Goal: Task Accomplishment & Management: Manage account settings

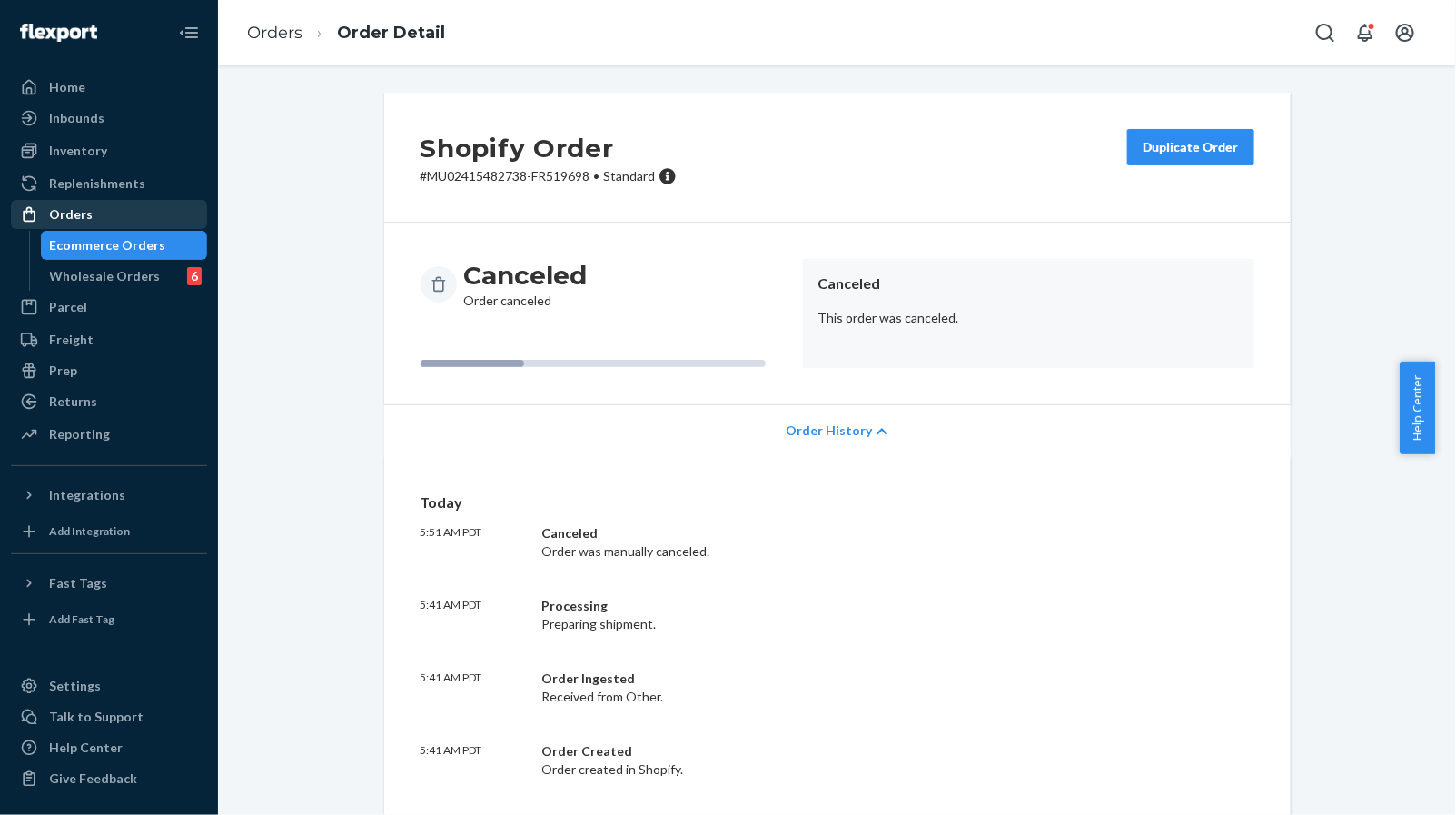
click at [91, 210] on div "Orders" at bounding box center [109, 214] width 192 height 26
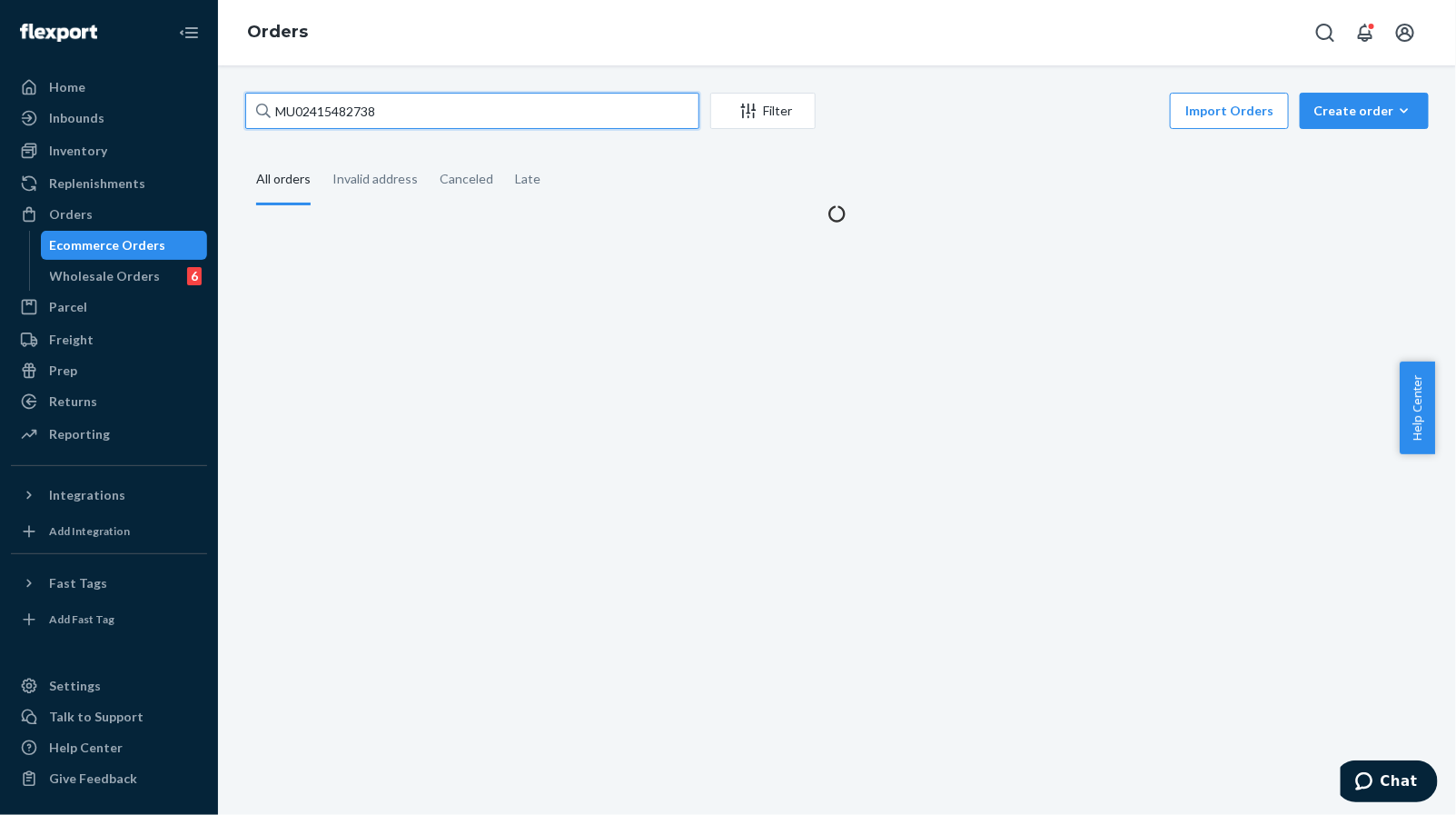
click at [462, 118] on input "MU02415482738" at bounding box center [473, 111] width 454 height 37
paste input "MU02415482952"
type input "MU02415482952"
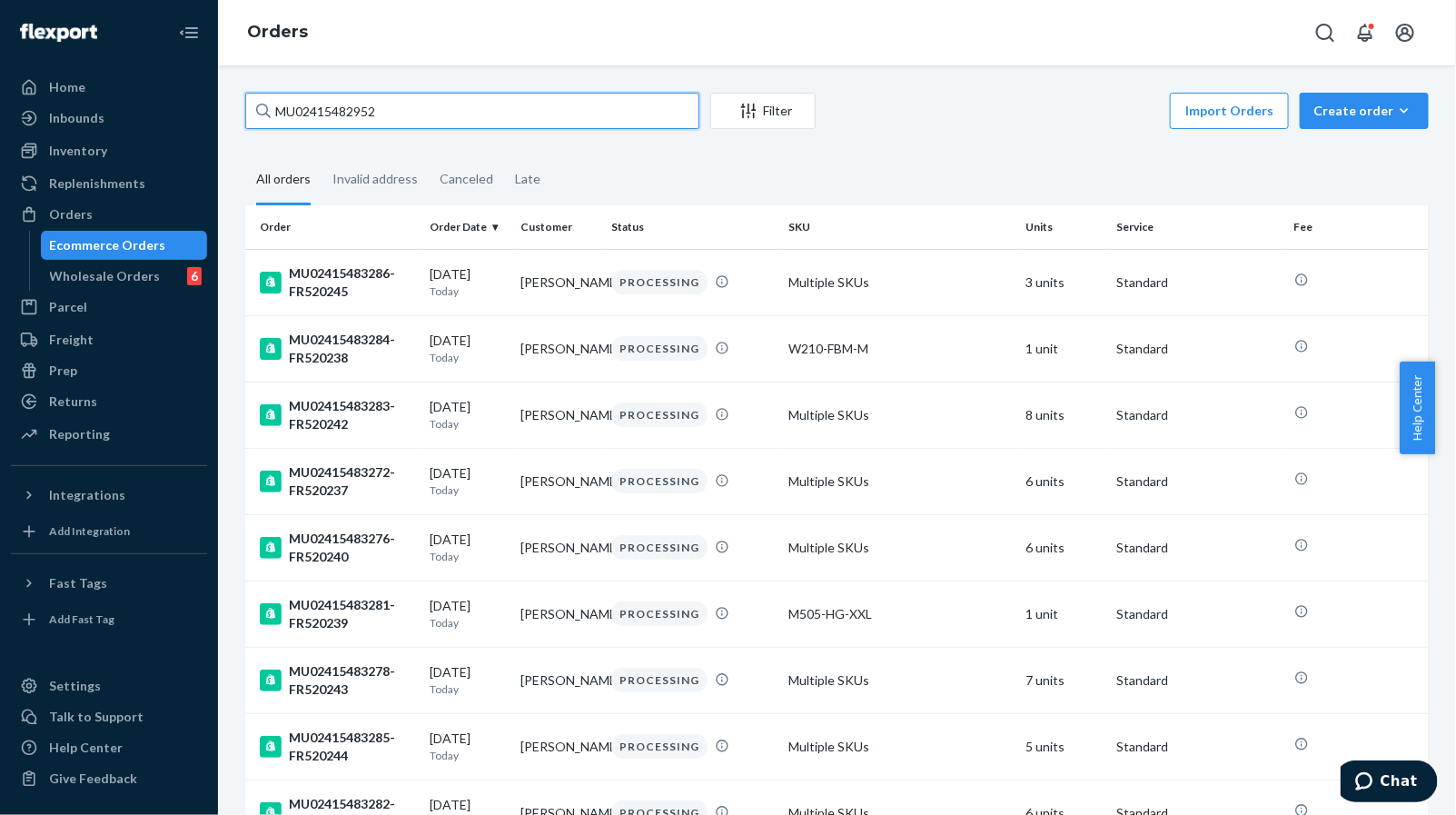
click at [487, 112] on input "MU02415482952" at bounding box center [473, 111] width 454 height 37
paste input "text"
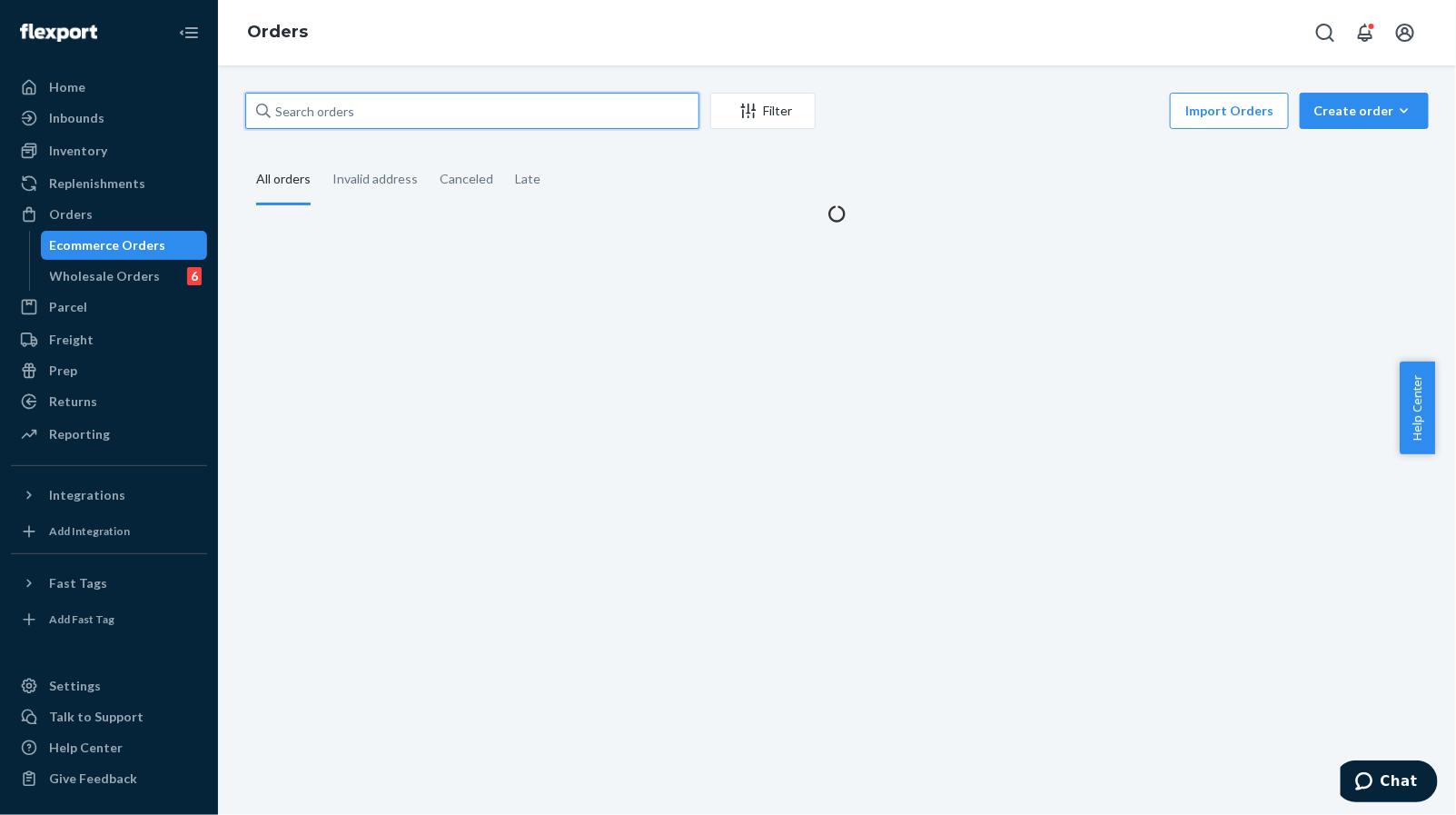
paste input "MU02415482952"
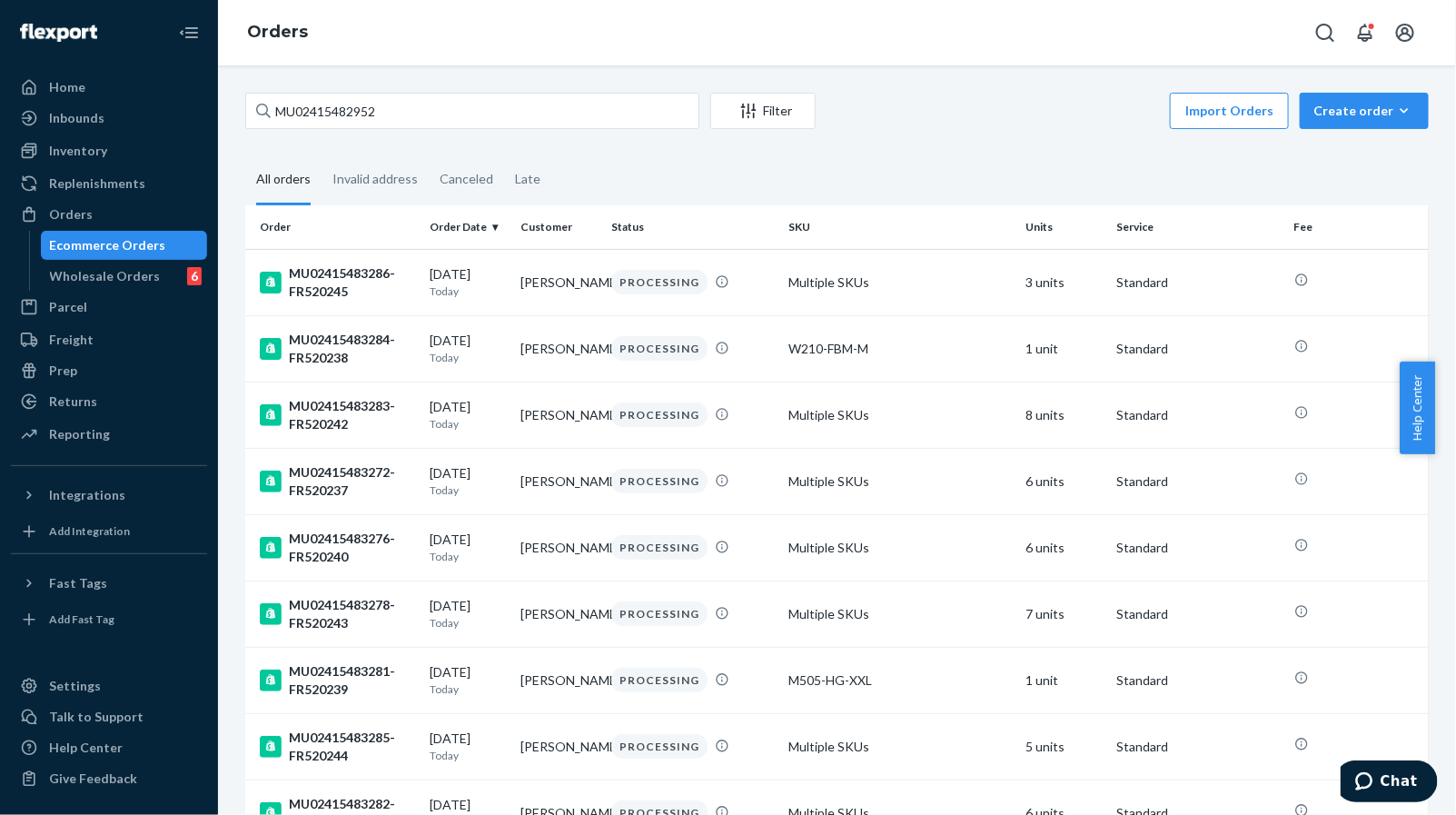
click at [393, 90] on div "MU02415482952 Filter Import Orders Create order Ecommerce order Removal order A…" at bounding box center [837, 440] width 1238 height 750
click at [406, 109] on input "MU02415482952" at bounding box center [473, 111] width 454 height 37
click at [422, 110] on input "MU02415482952" at bounding box center [473, 111] width 454 height 37
paste input "MU02415482952"
type input "MU0241548295MU02415482952"
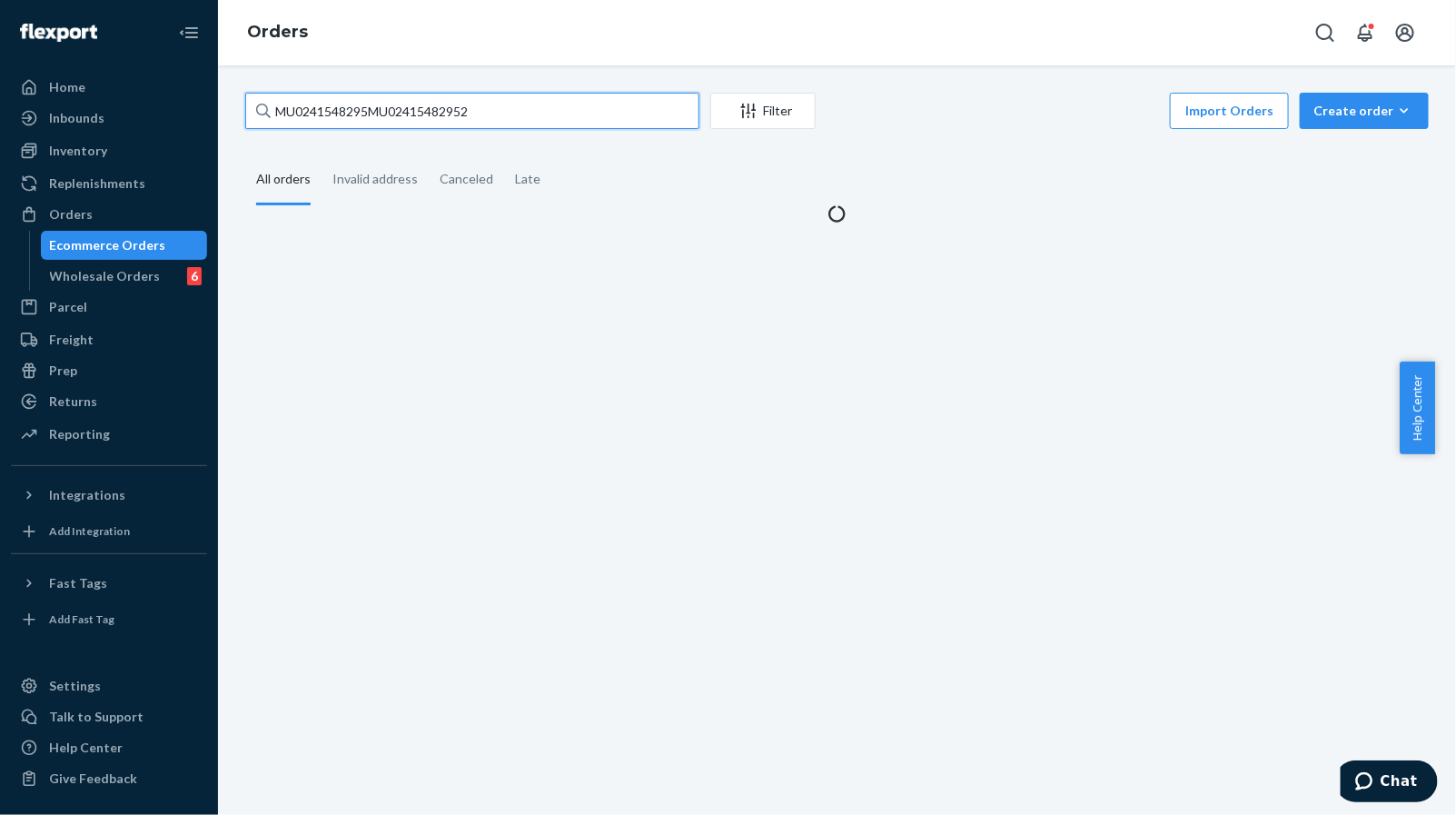
click at [422, 110] on input "MU0241548295MU02415482952" at bounding box center [473, 111] width 454 height 37
paste input "MU02415482952"
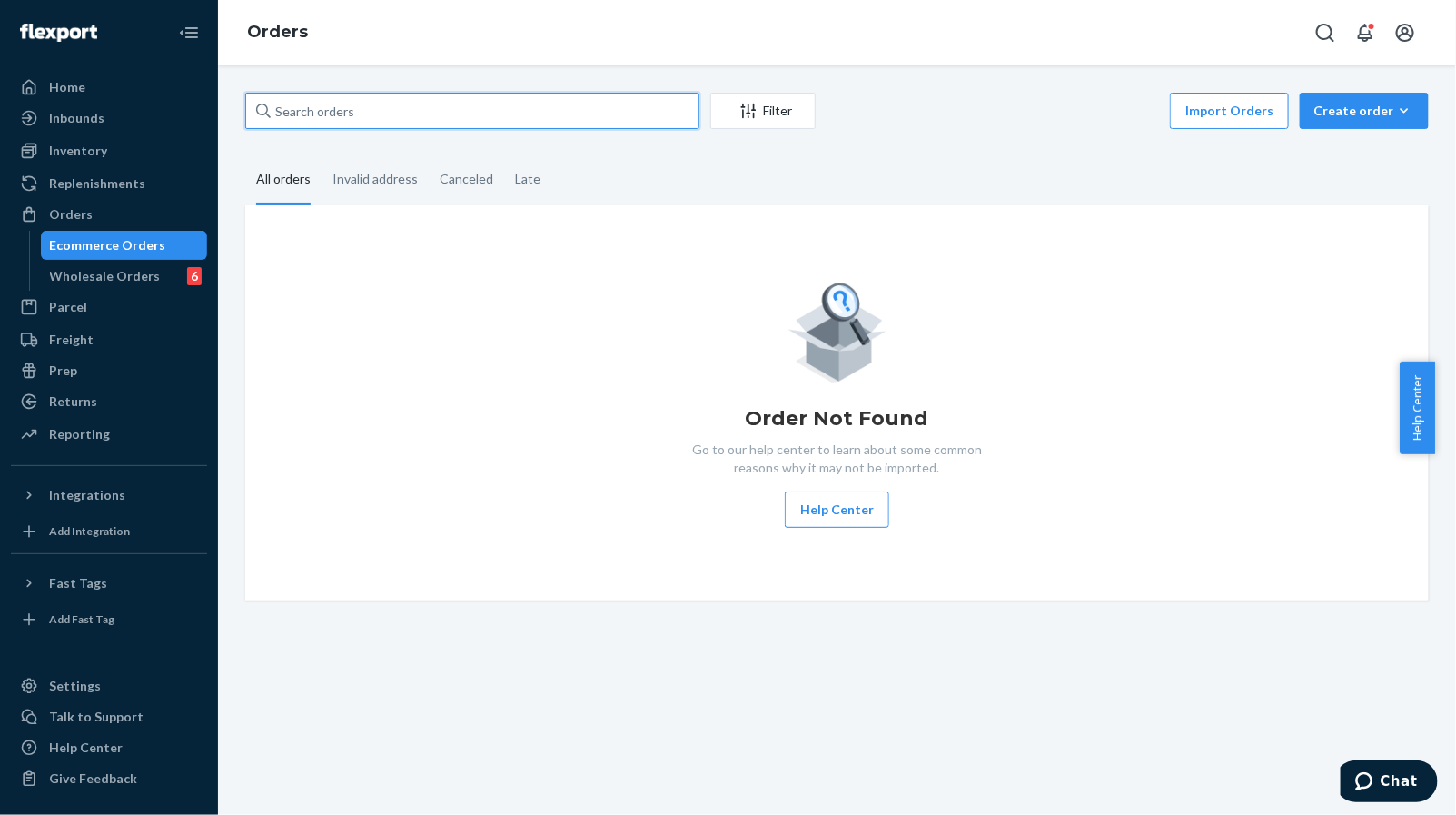
type input "MU02415482952"
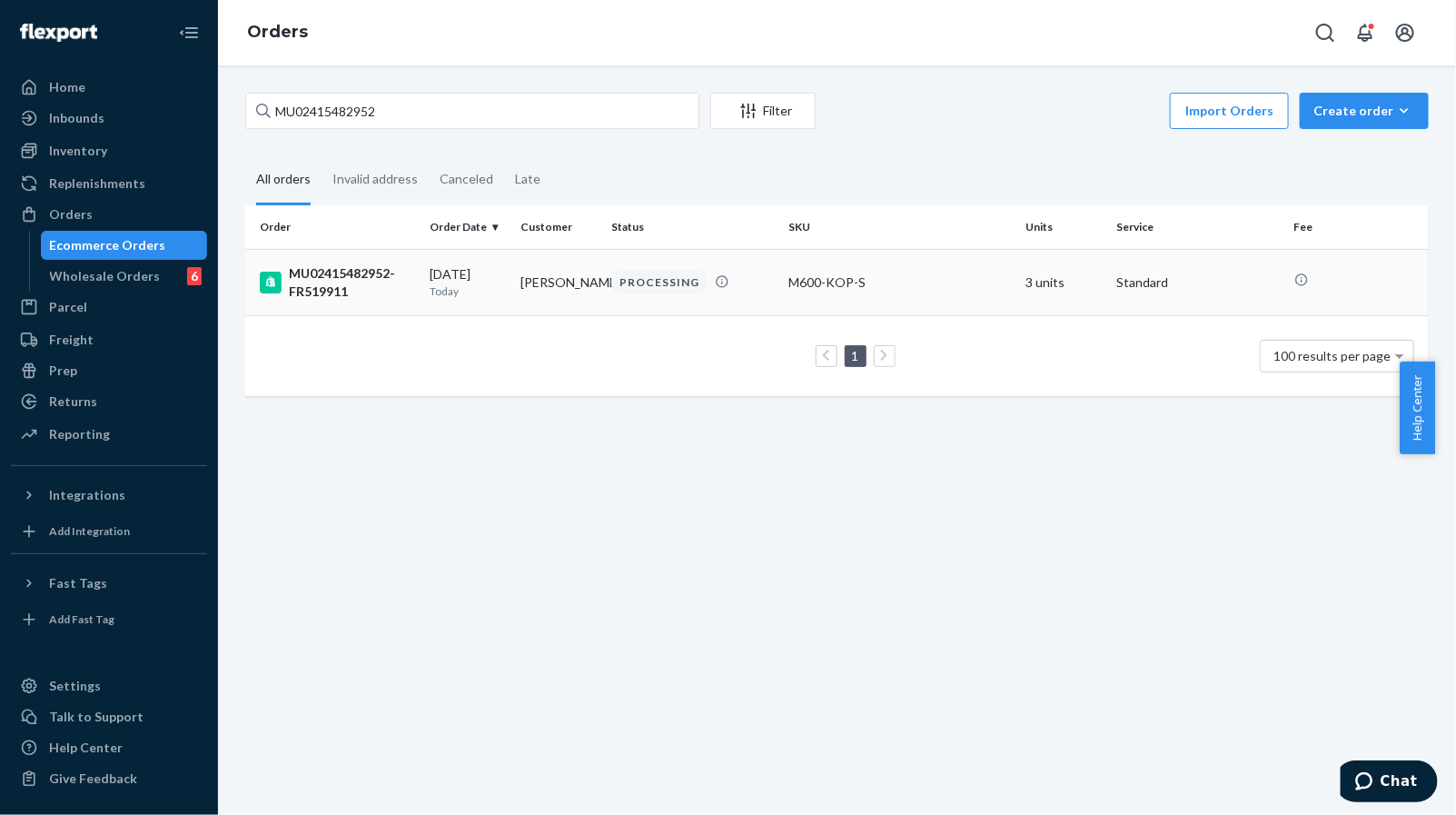
click at [551, 279] on td "[PERSON_NAME]" at bounding box center [558, 281] width 91 height 66
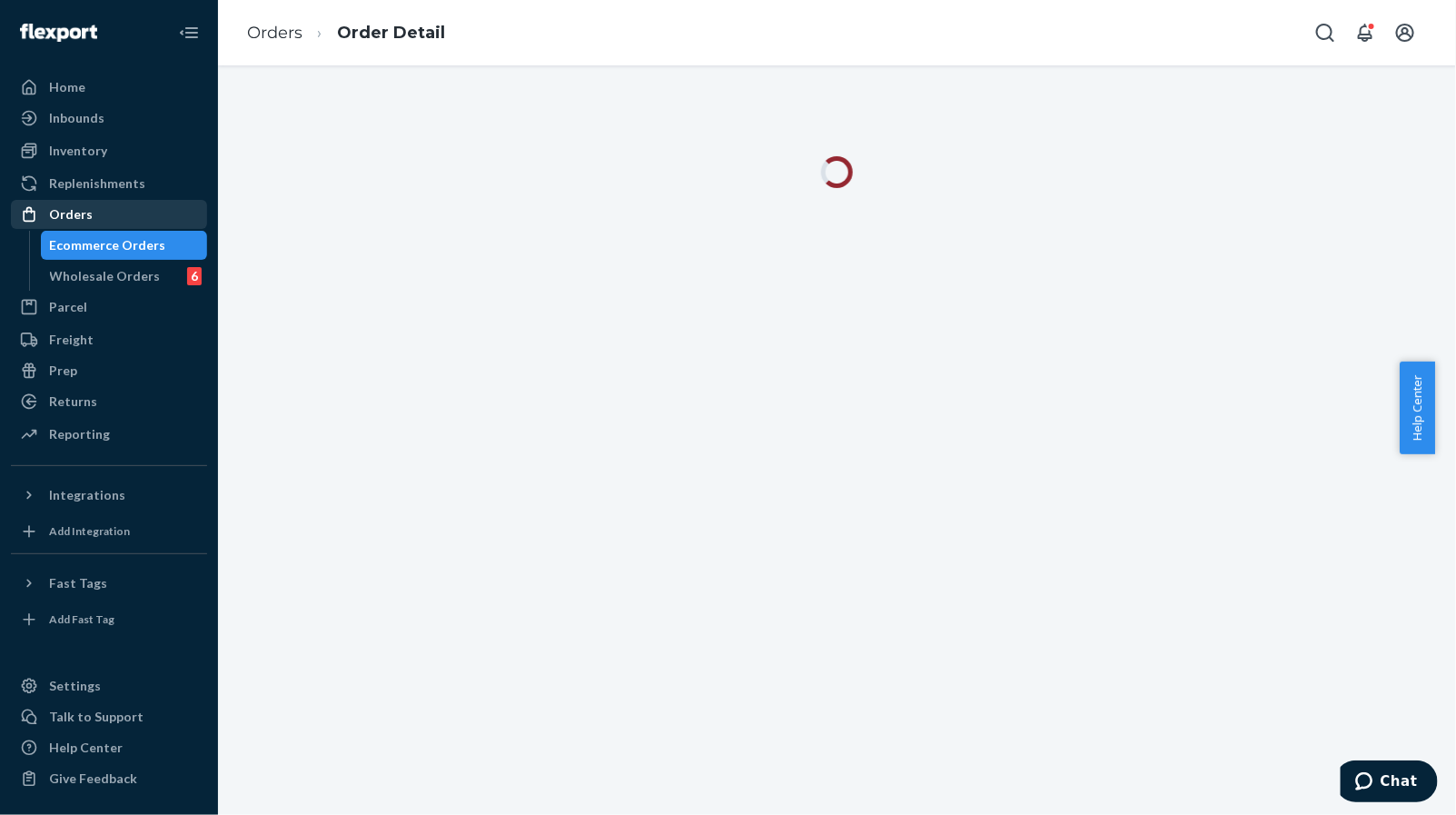
click at [105, 219] on div "Orders" at bounding box center [109, 214] width 192 height 26
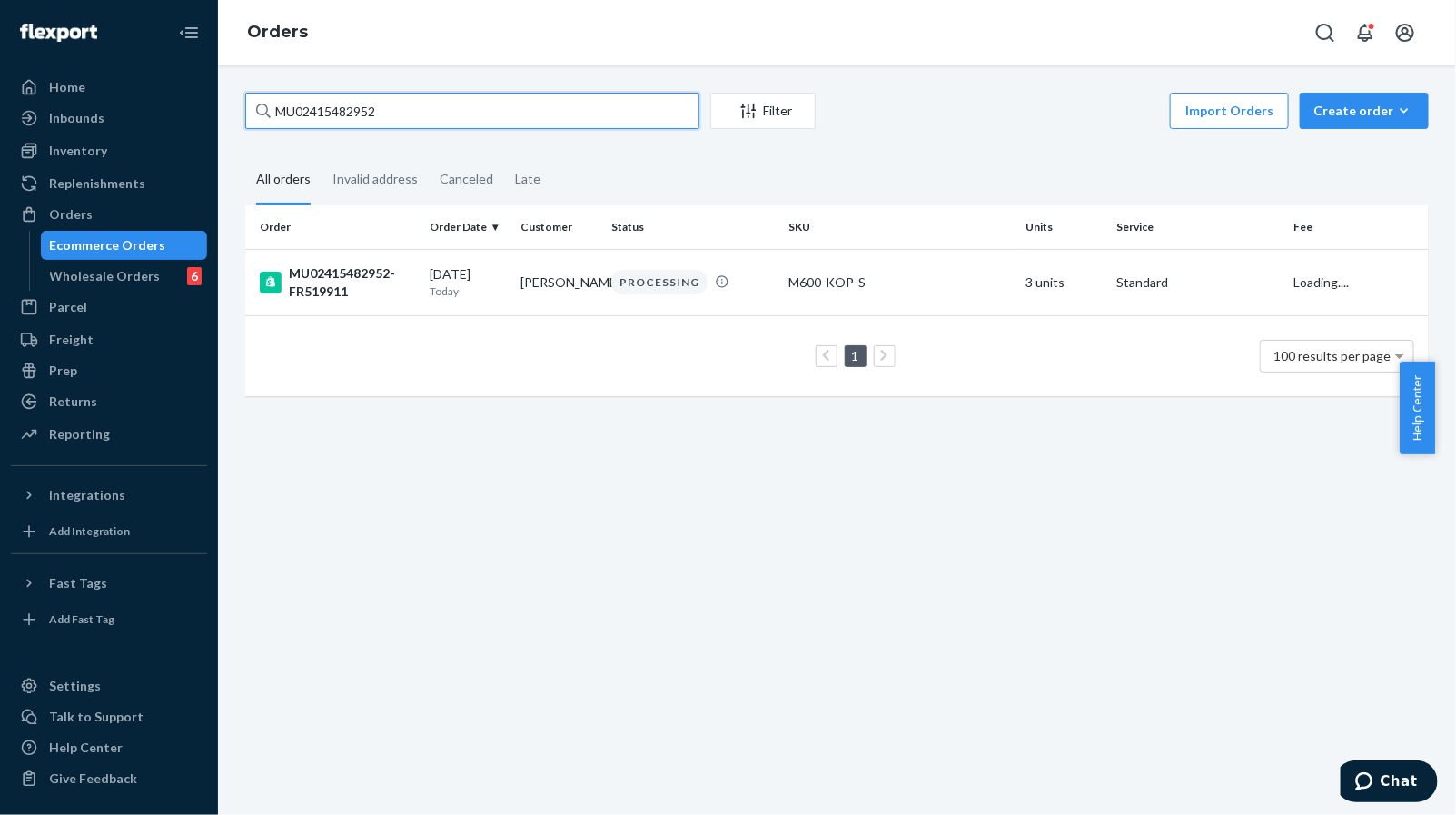
click at [398, 111] on input "MU02415482952" at bounding box center [473, 111] width 454 height 37
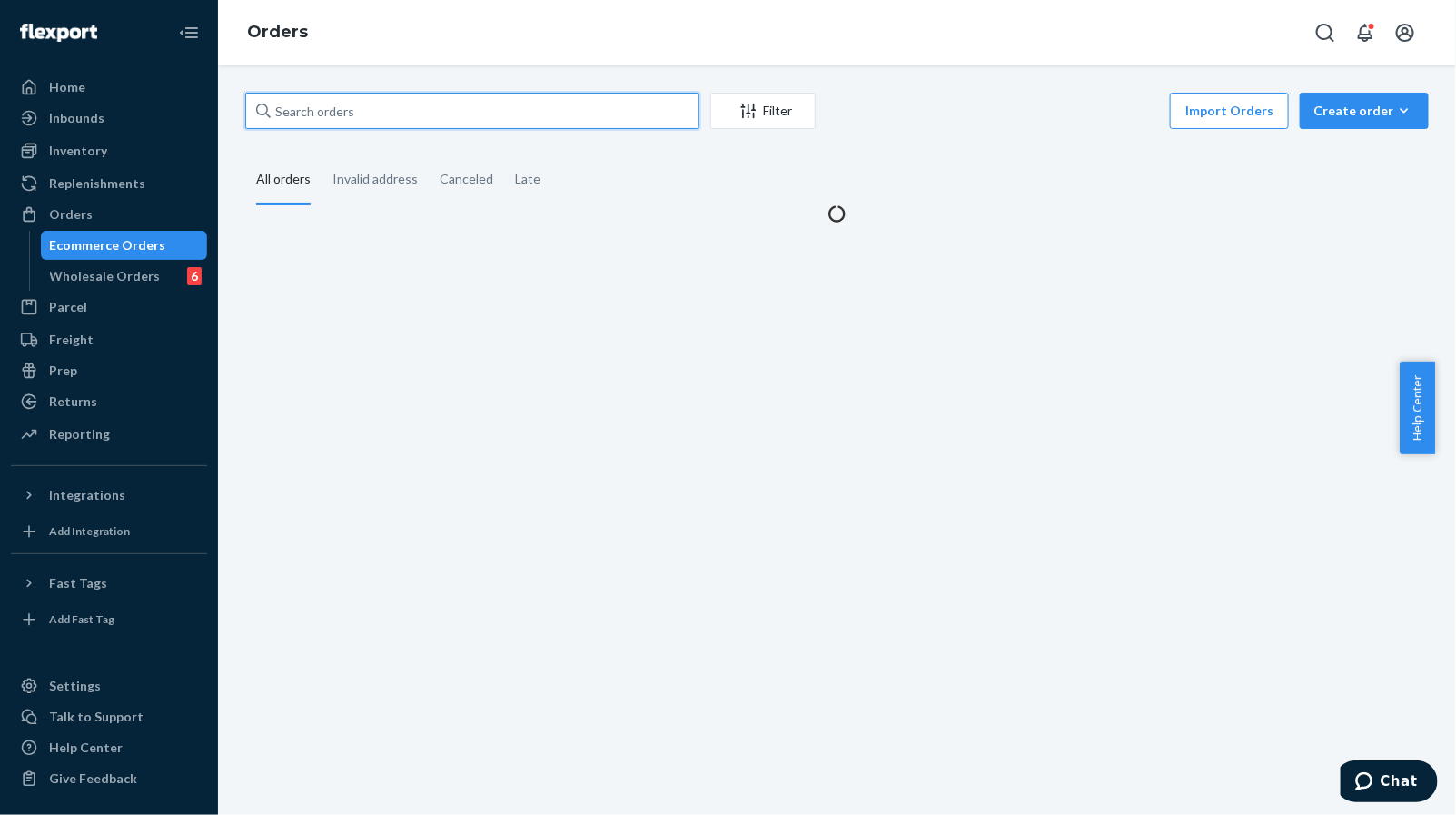
paste input "MU02415482952"
type input "MU02415482952"
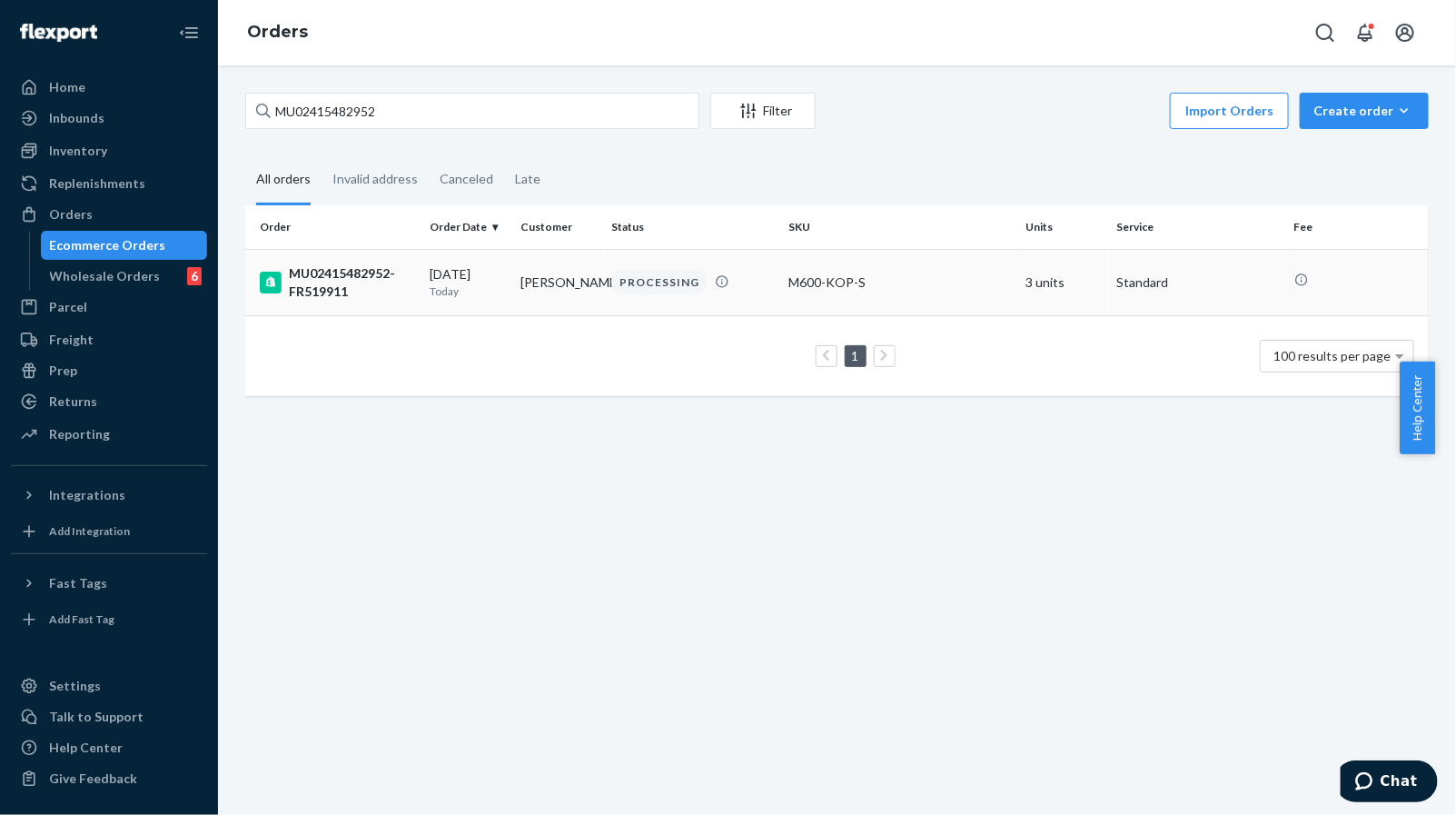
click at [494, 283] on div "[DATE] [DATE]" at bounding box center [467, 282] width 76 height 34
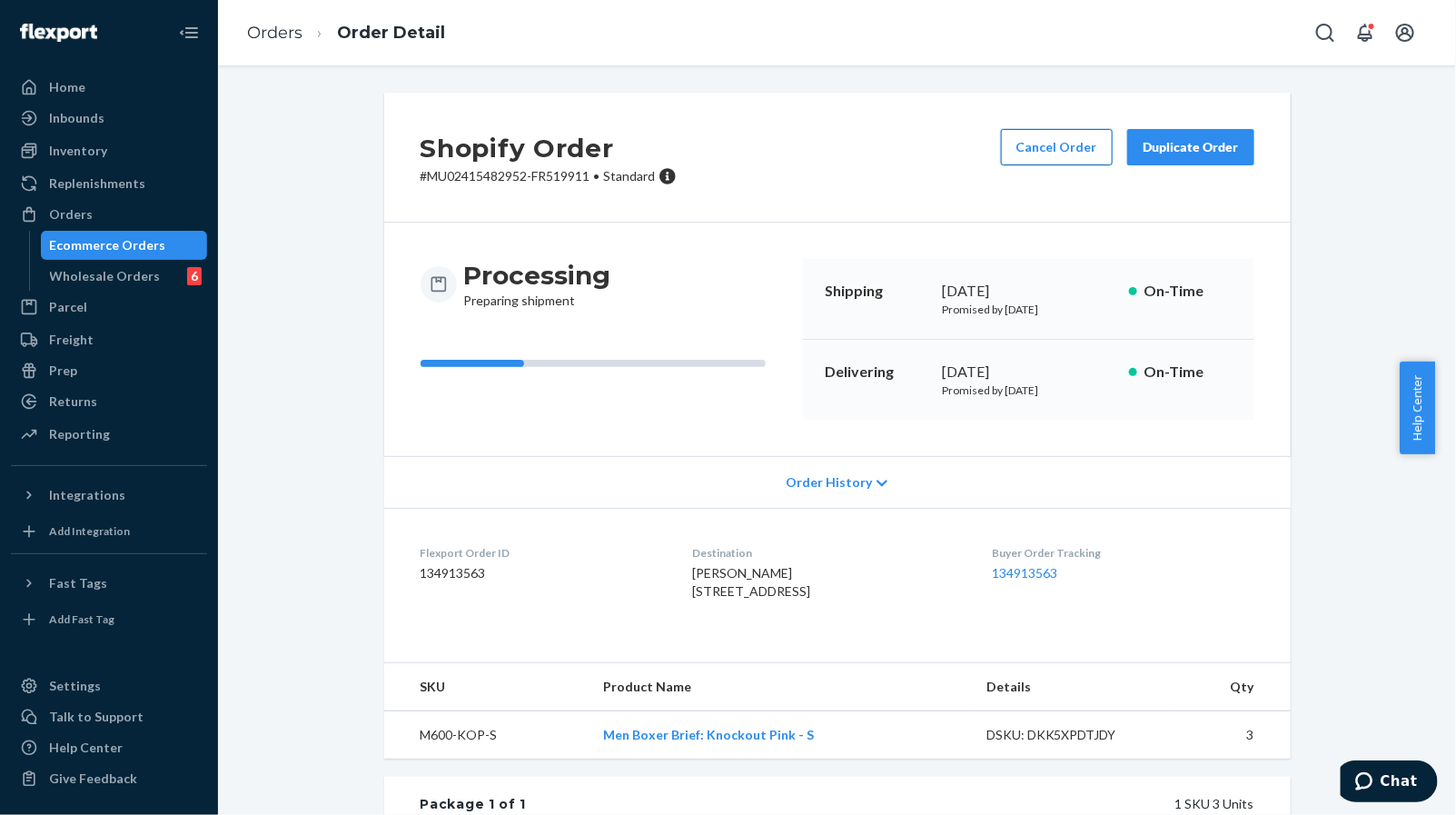
click at [1016, 148] on button "Cancel Order" at bounding box center [1056, 147] width 111 height 37
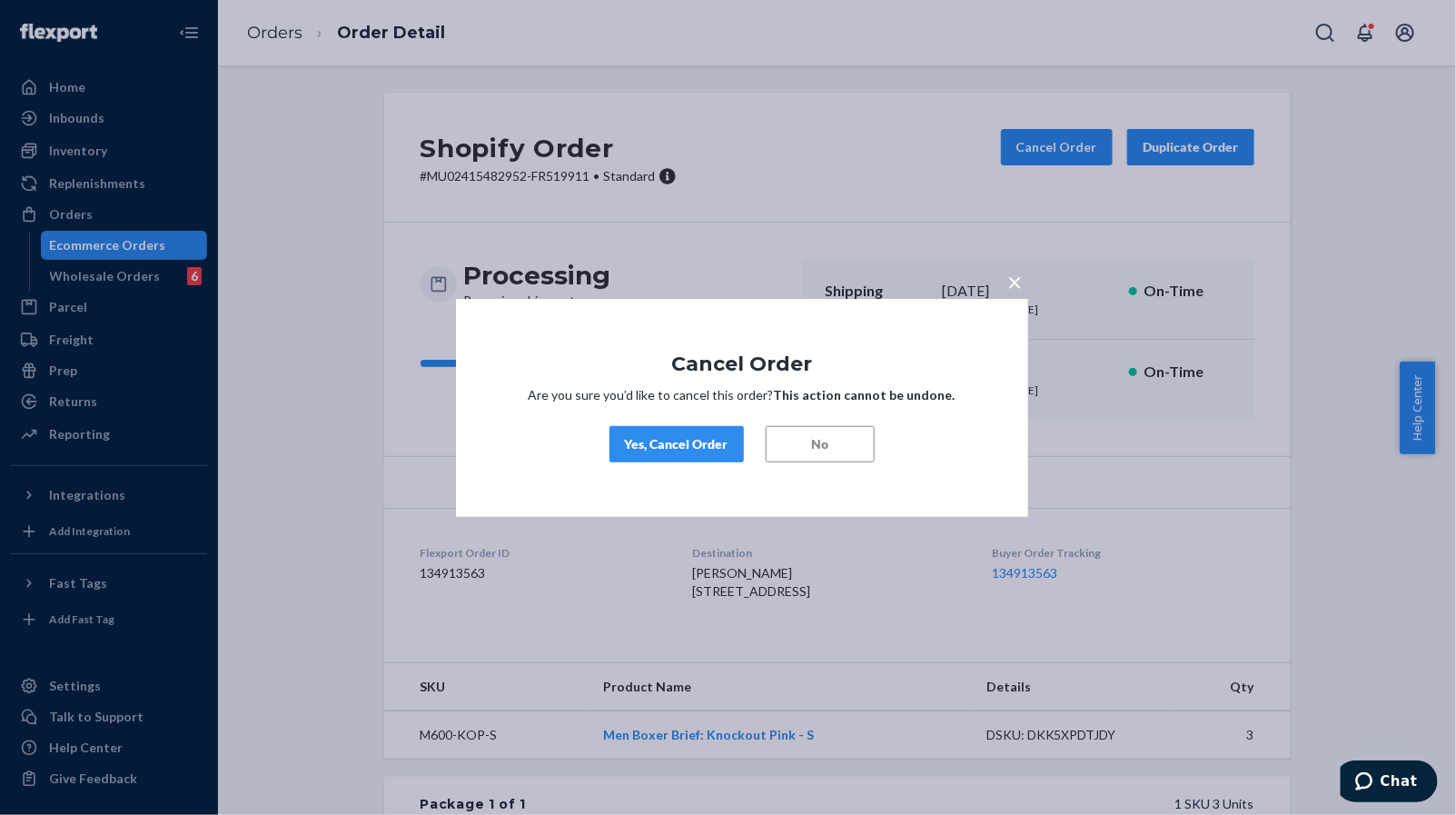
click at [708, 451] on div "Yes, Cancel Order" at bounding box center [676, 444] width 104 height 18
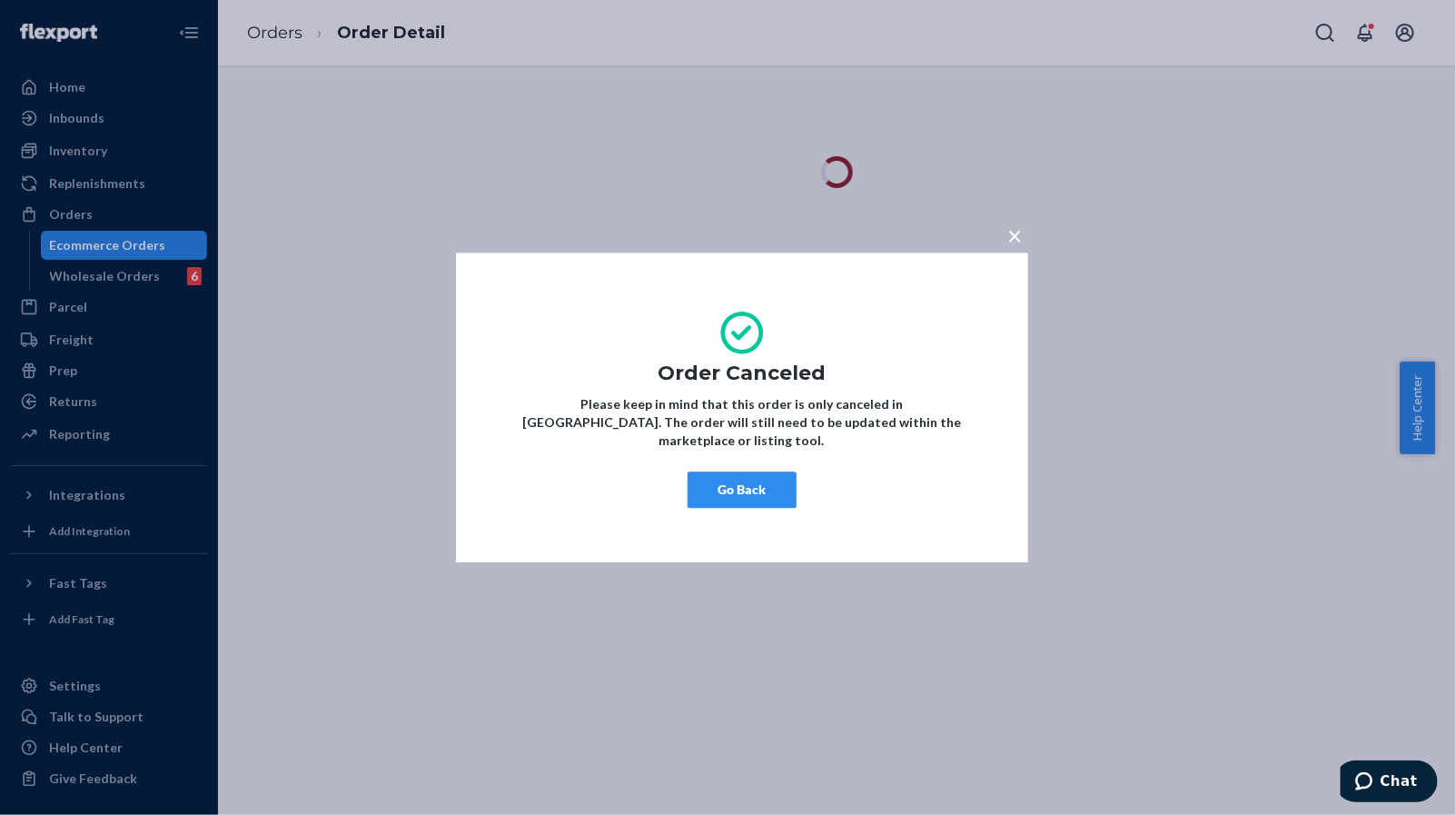
click at [742, 472] on button "Go Back" at bounding box center [742, 489] width 109 height 37
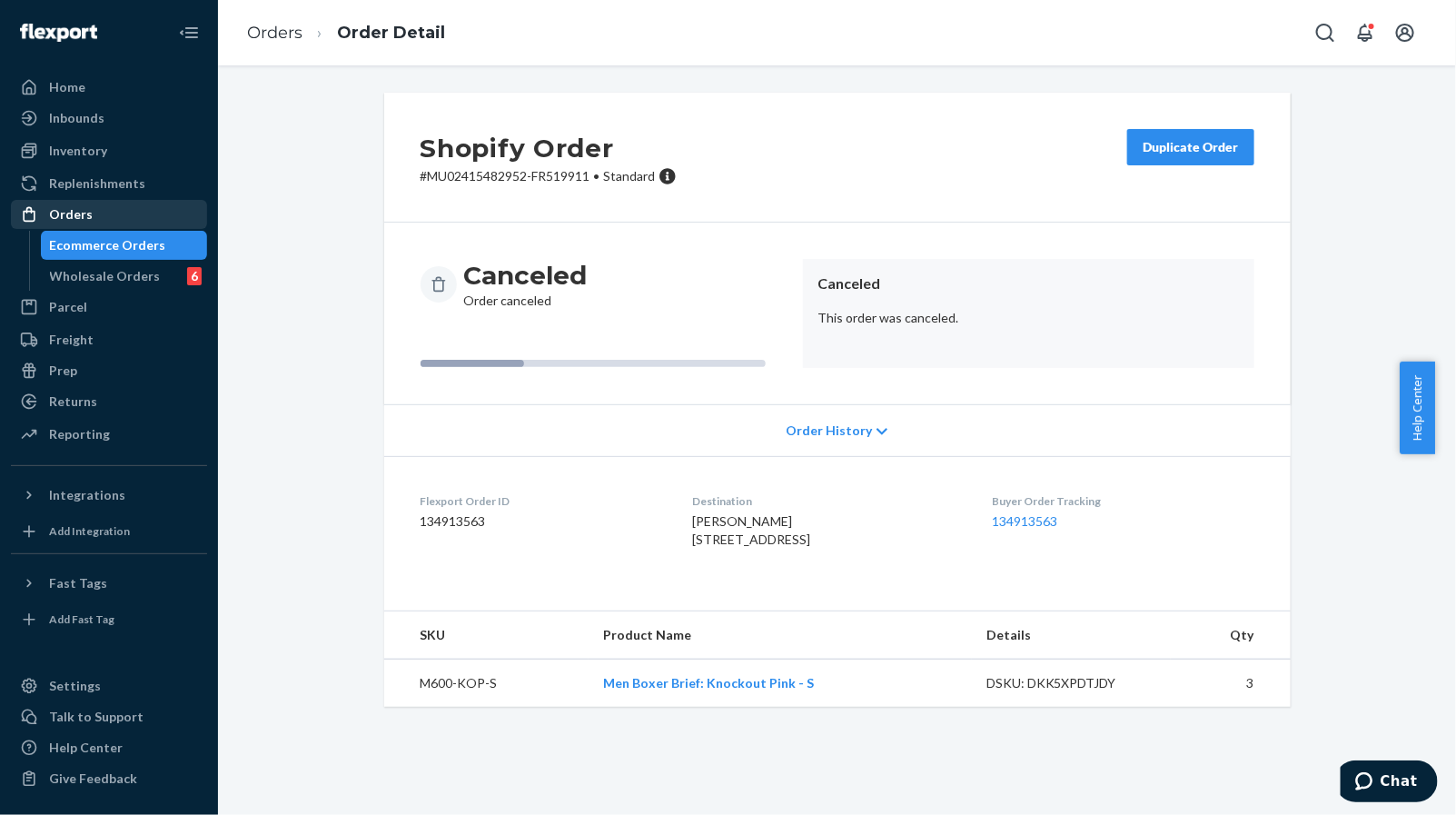
click at [102, 218] on div "Orders" at bounding box center [109, 214] width 192 height 26
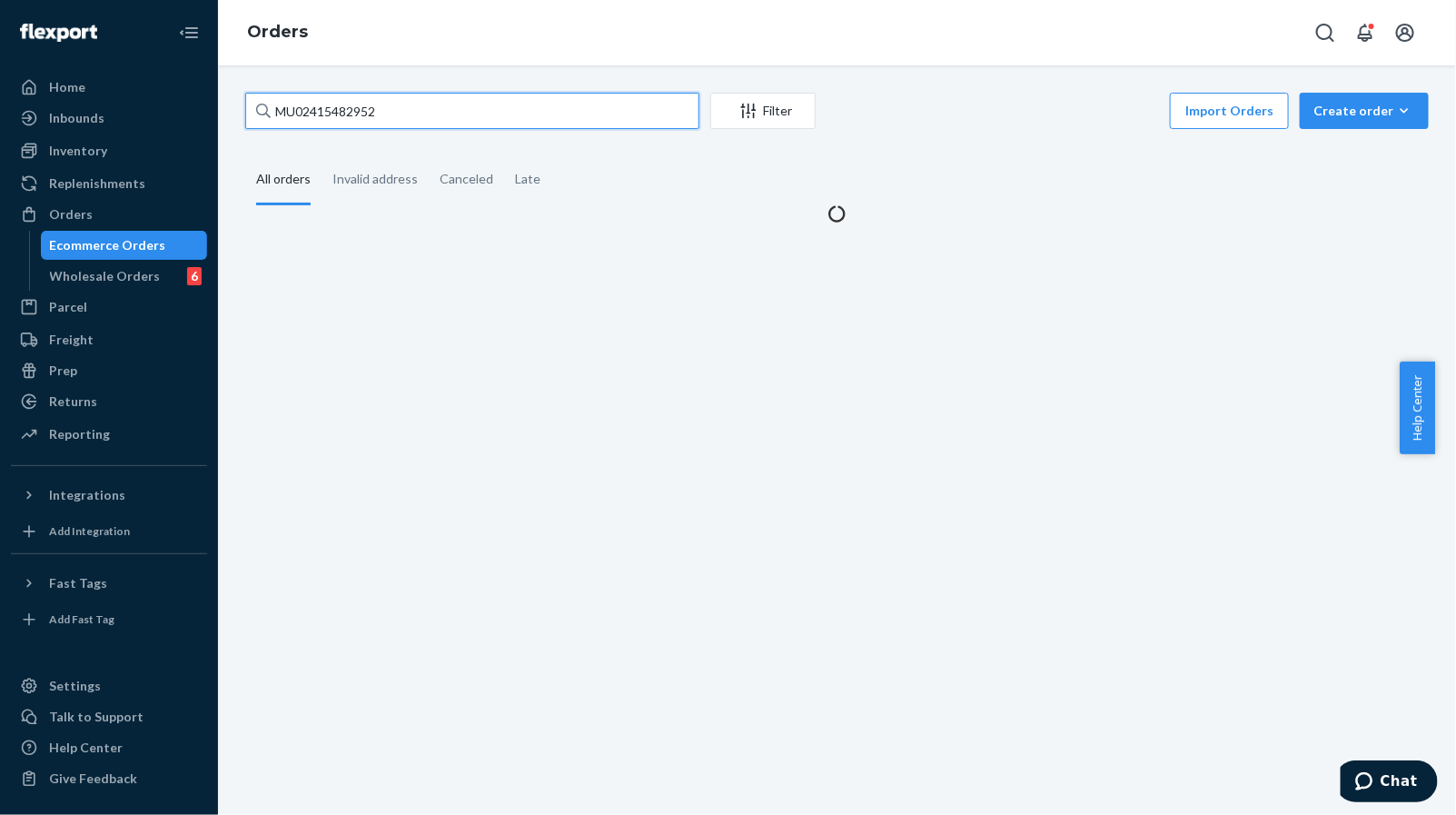
click at [530, 123] on input "MU02415482952" at bounding box center [473, 111] width 454 height 37
paste input "MU02415483015"
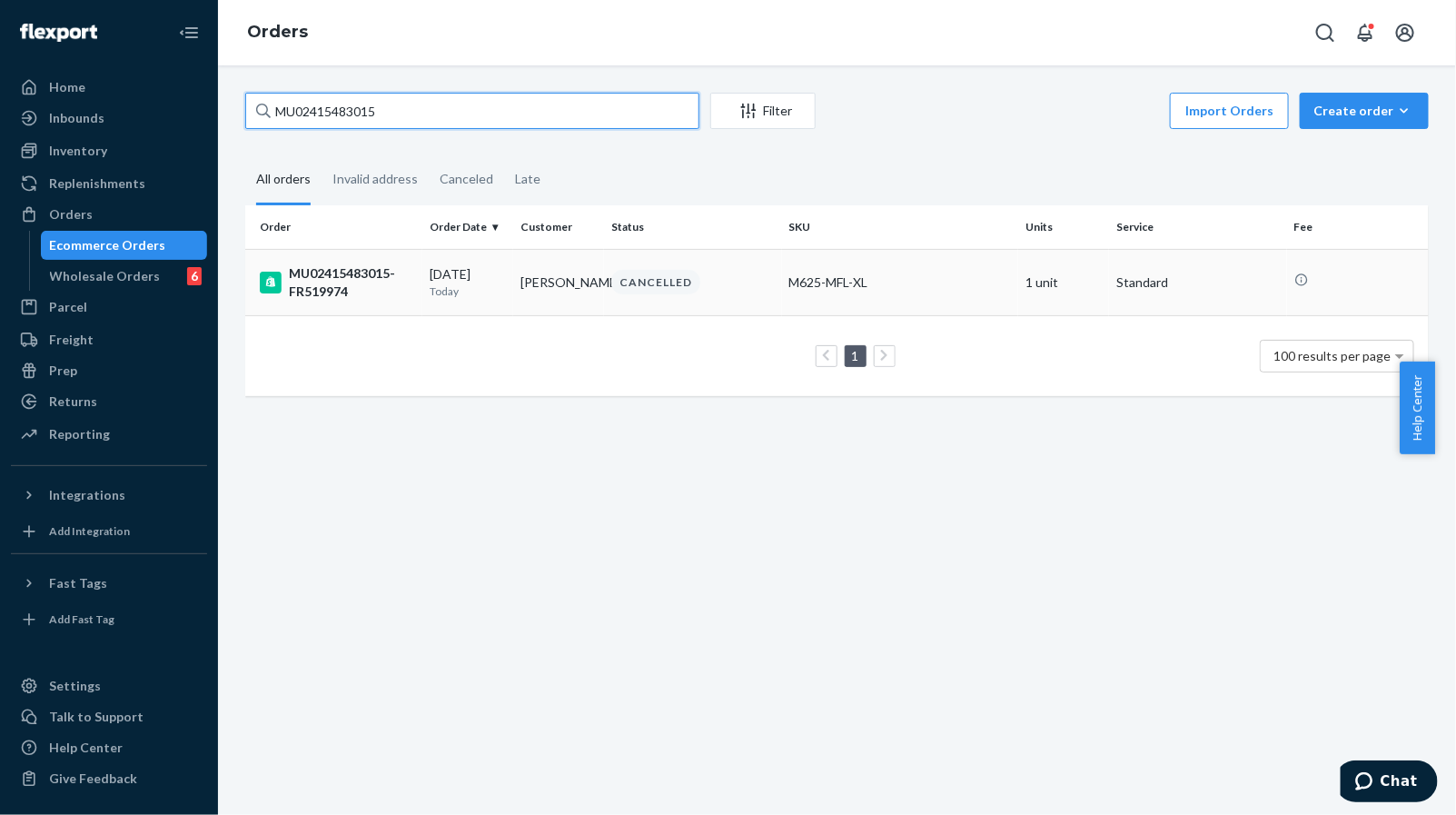
type input "MU02415483015"
click at [538, 290] on td "[PERSON_NAME]" at bounding box center [558, 281] width 91 height 66
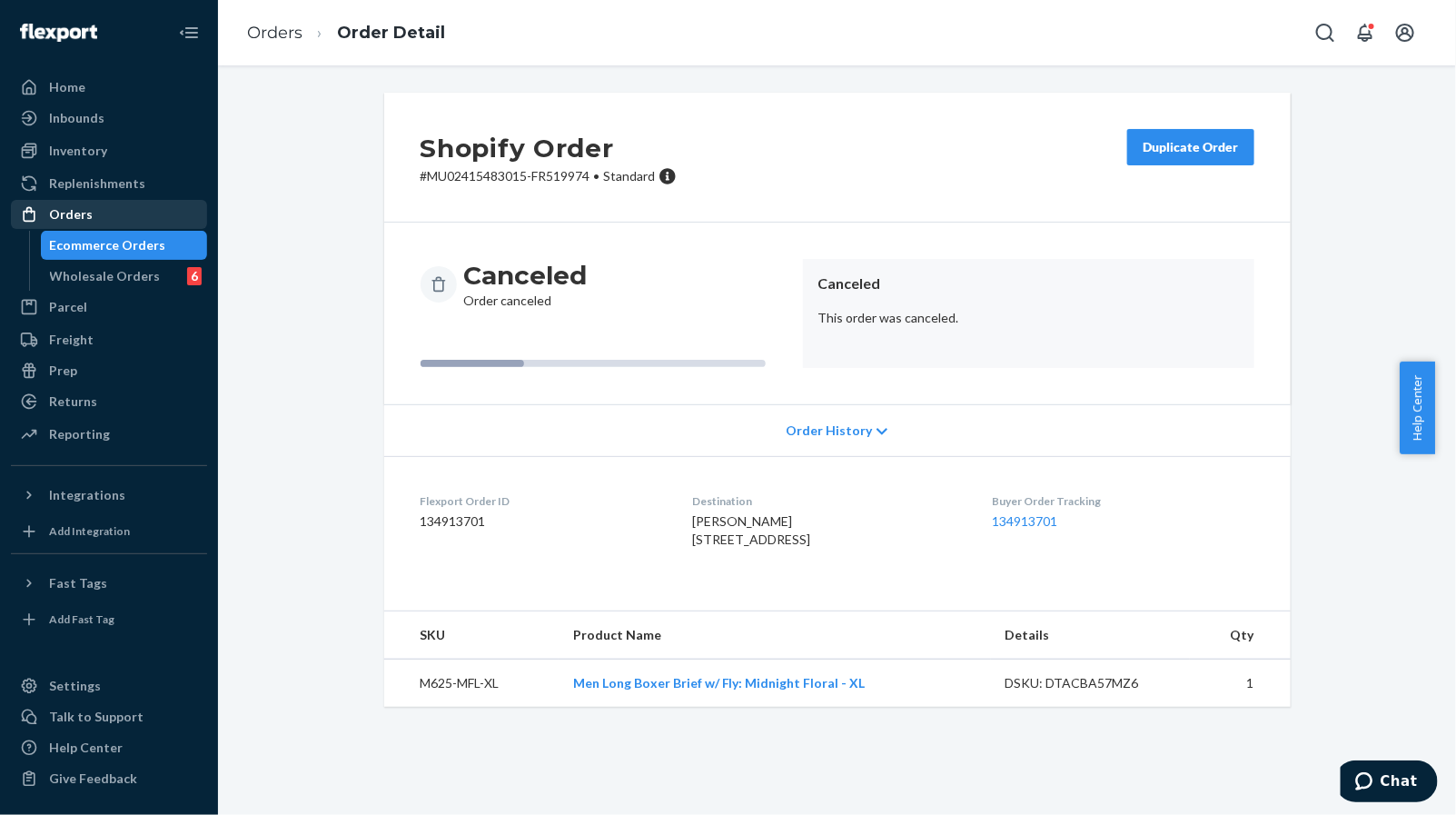
click at [91, 211] on div "Orders" at bounding box center [109, 214] width 192 height 26
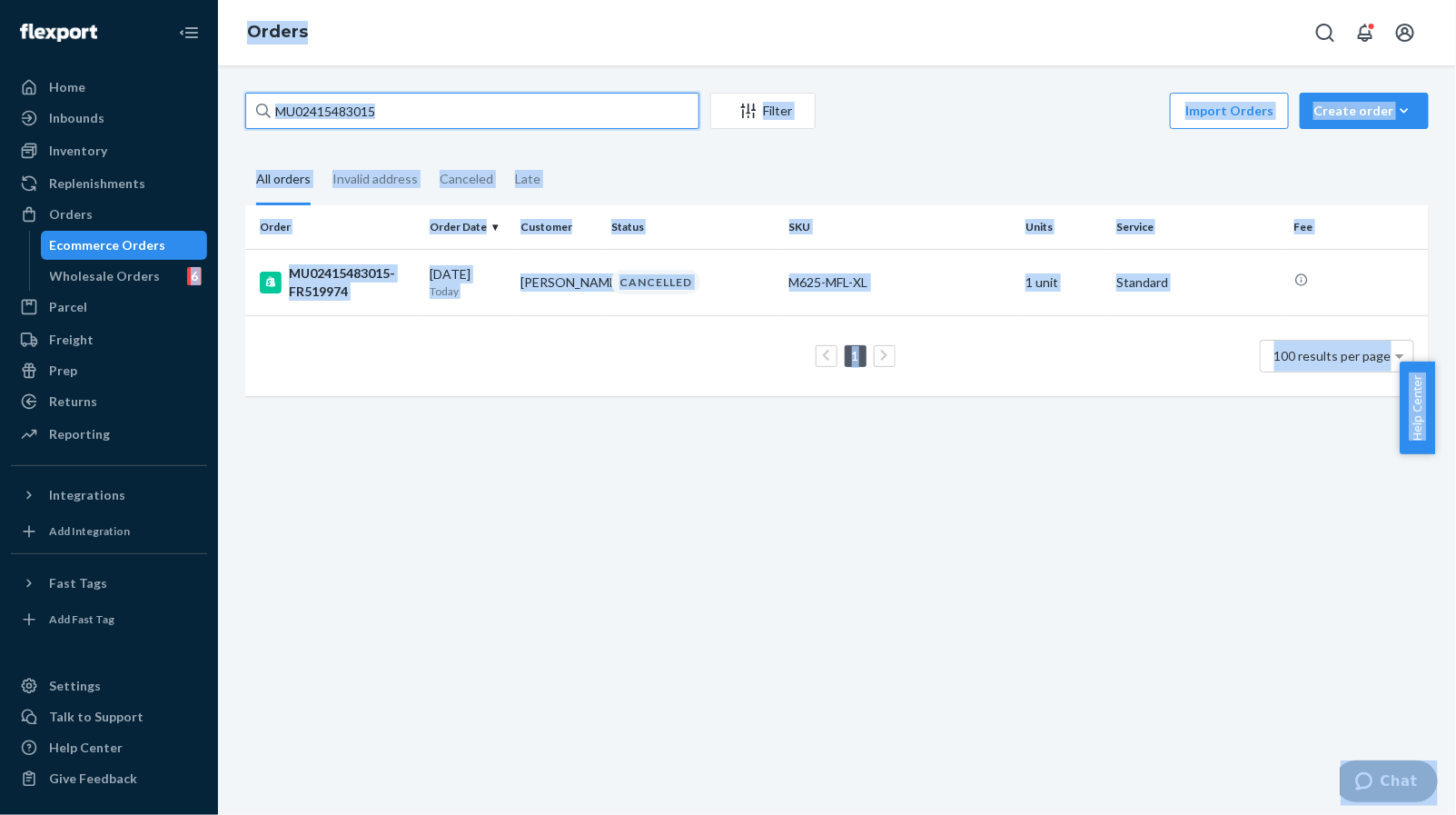
click at [501, 126] on input "MU02415483015" at bounding box center [473, 111] width 454 height 37
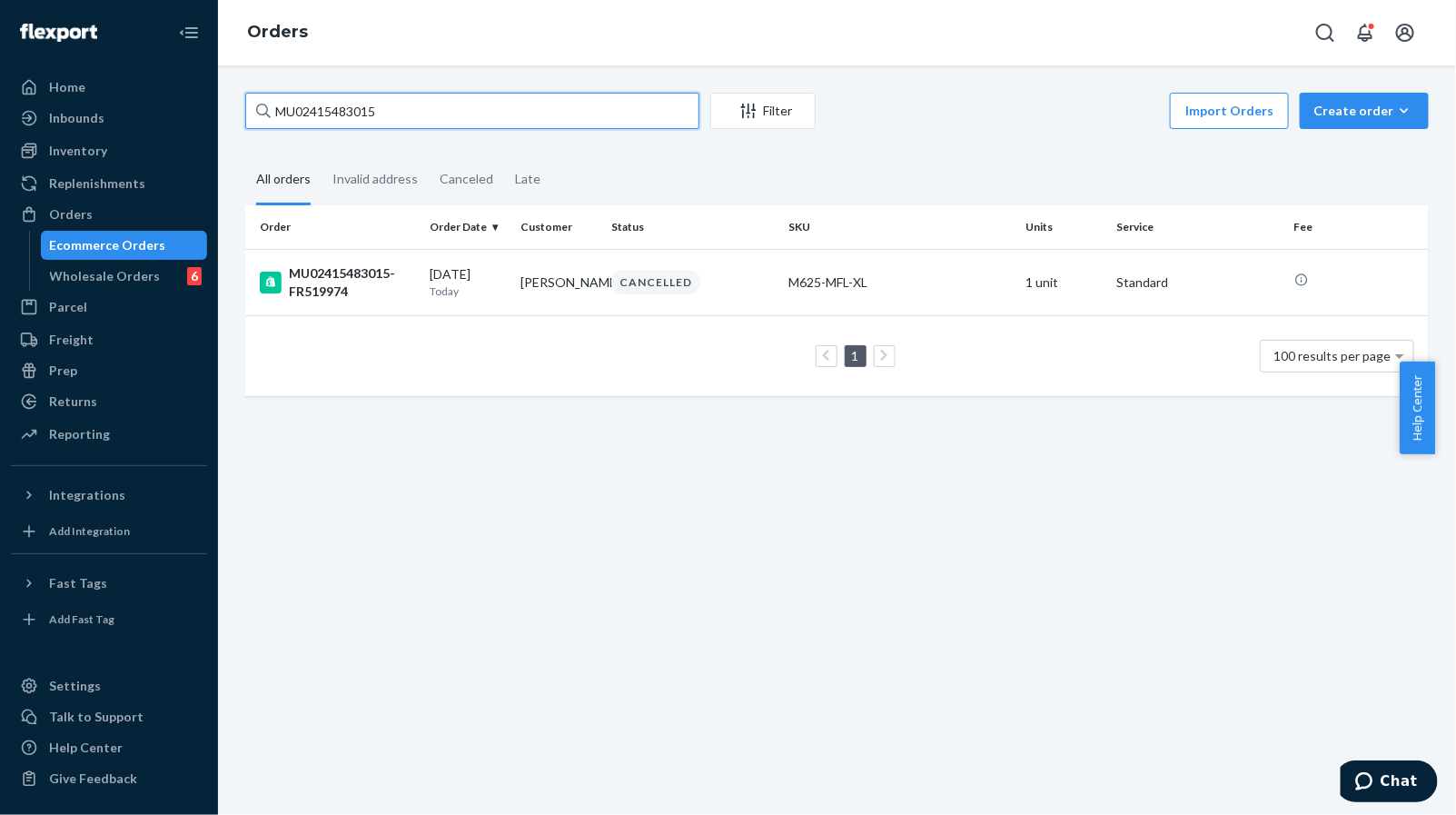
paste input "2952"
type input "MU02415482952"
click at [86, 207] on div "Orders" at bounding box center [71, 214] width 43 height 18
click at [450, 117] on input "MU02415482952" at bounding box center [473, 111] width 454 height 37
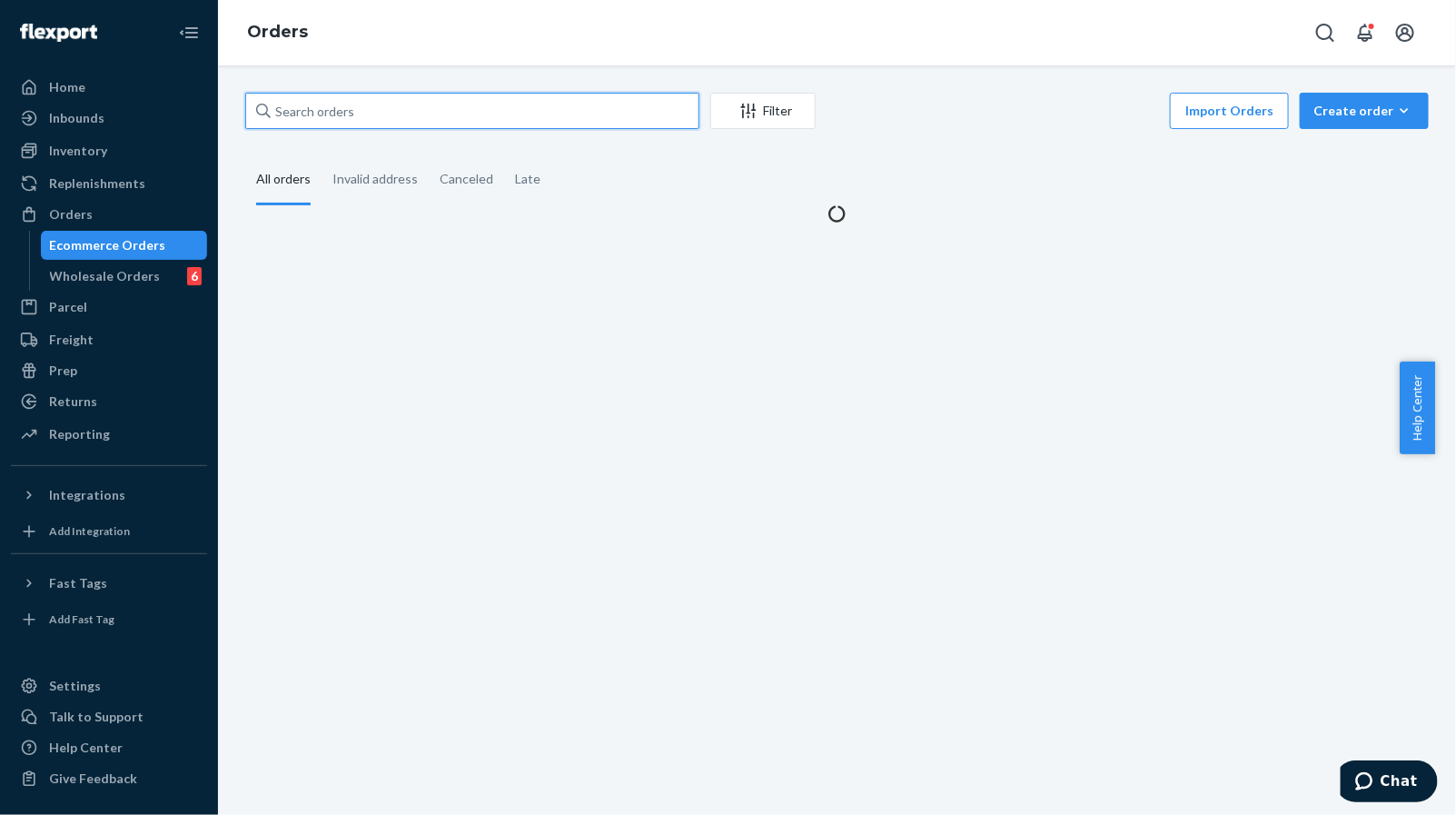
paste input "MU02415483369"
type input "MU02415483369"
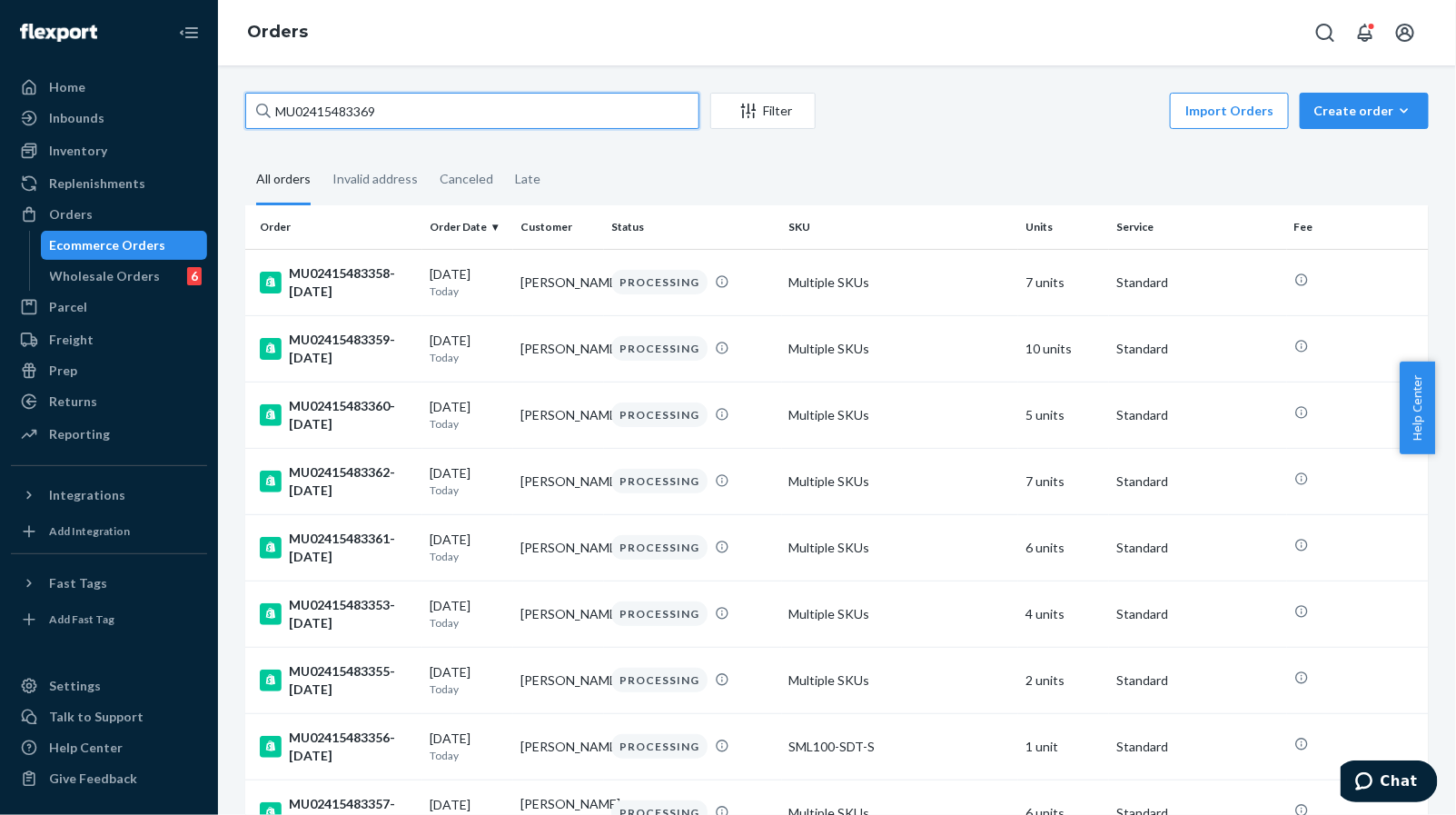
click at [490, 101] on input "MU02415483369" at bounding box center [473, 111] width 454 height 37
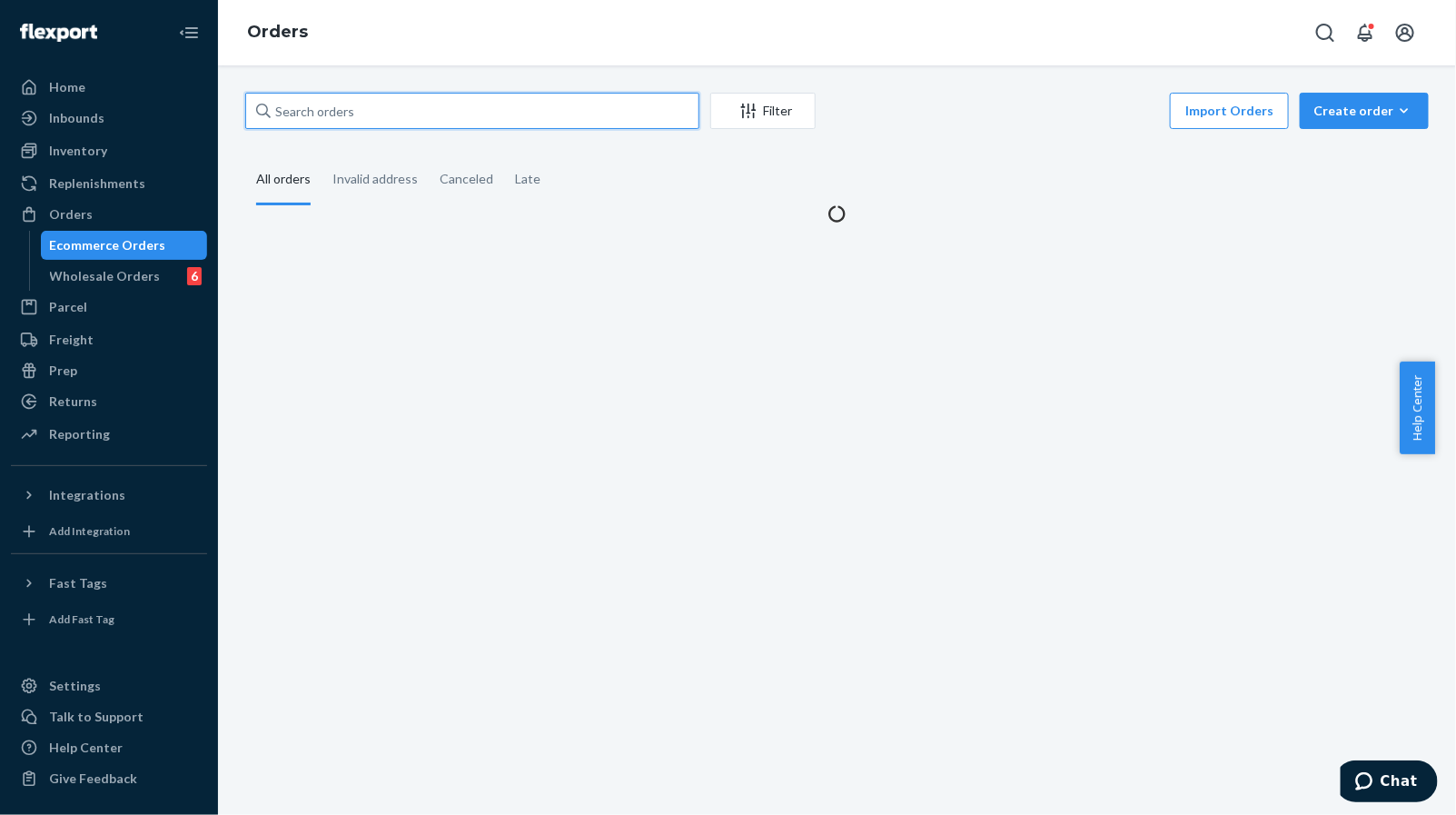
paste input "MU02415483369"
type input "MU02415483369"
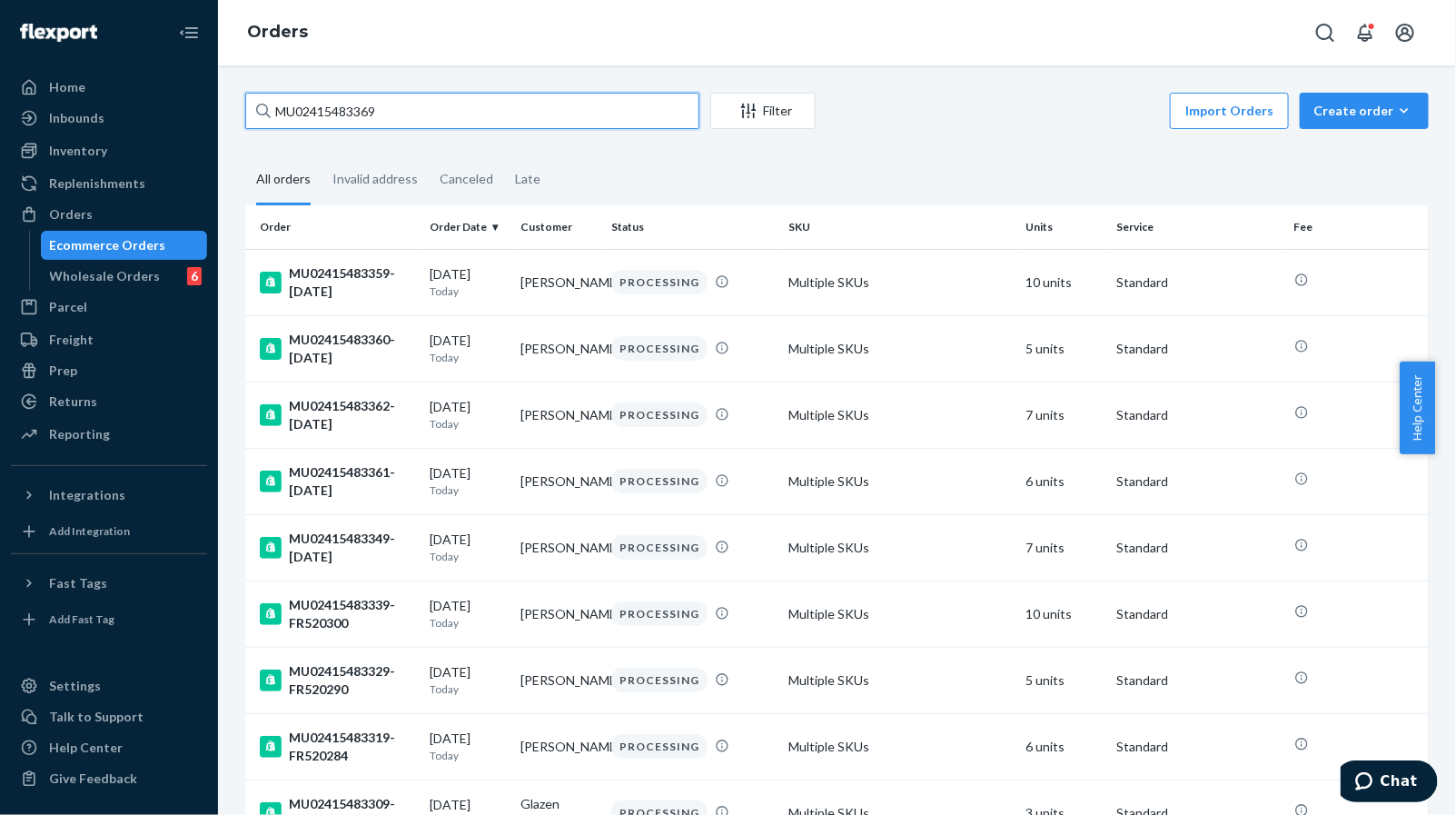
click at [548, 122] on input "MU02415483369" at bounding box center [473, 111] width 454 height 37
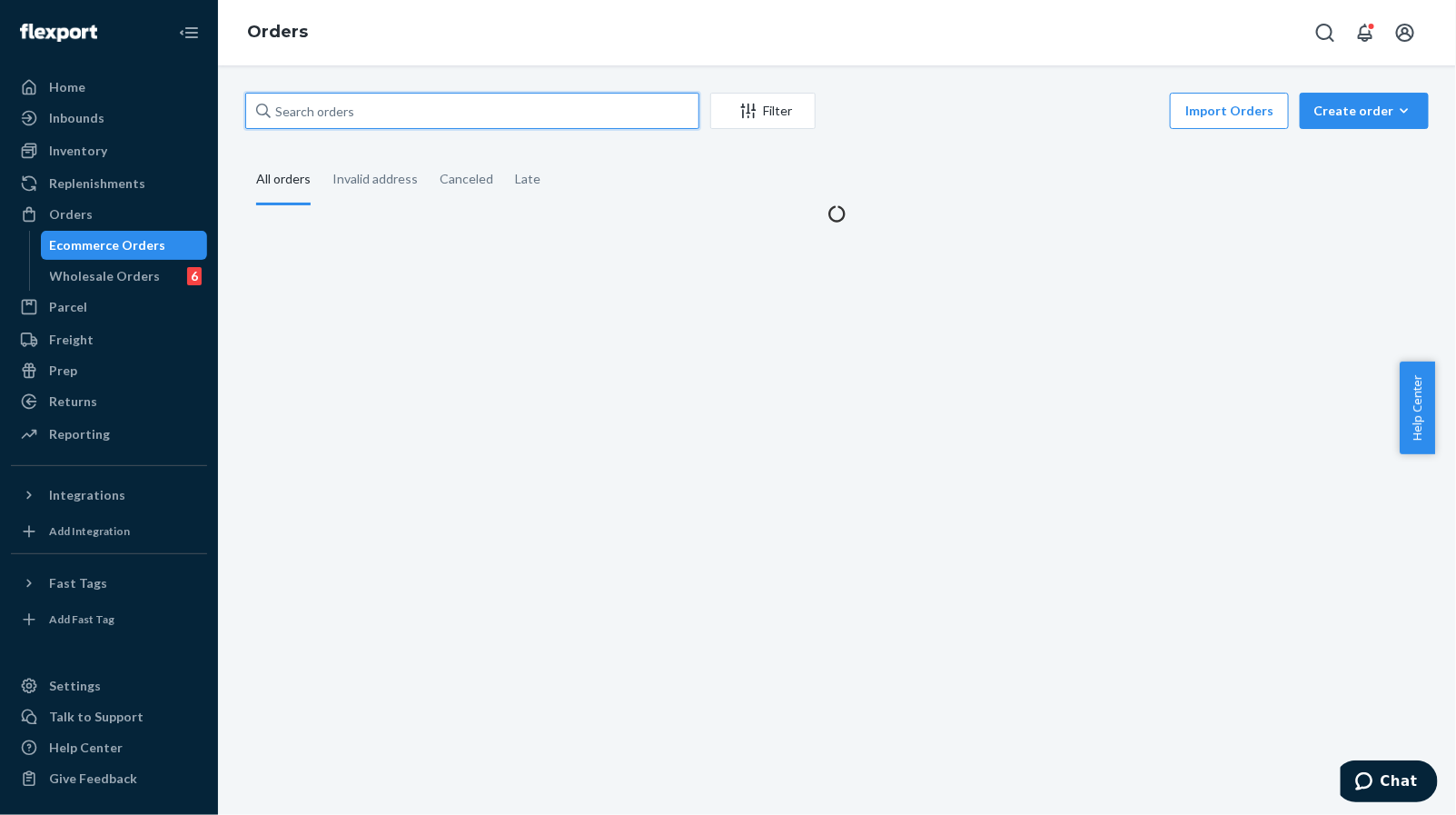
paste input "MU02415483369"
type input "MU02415483369"
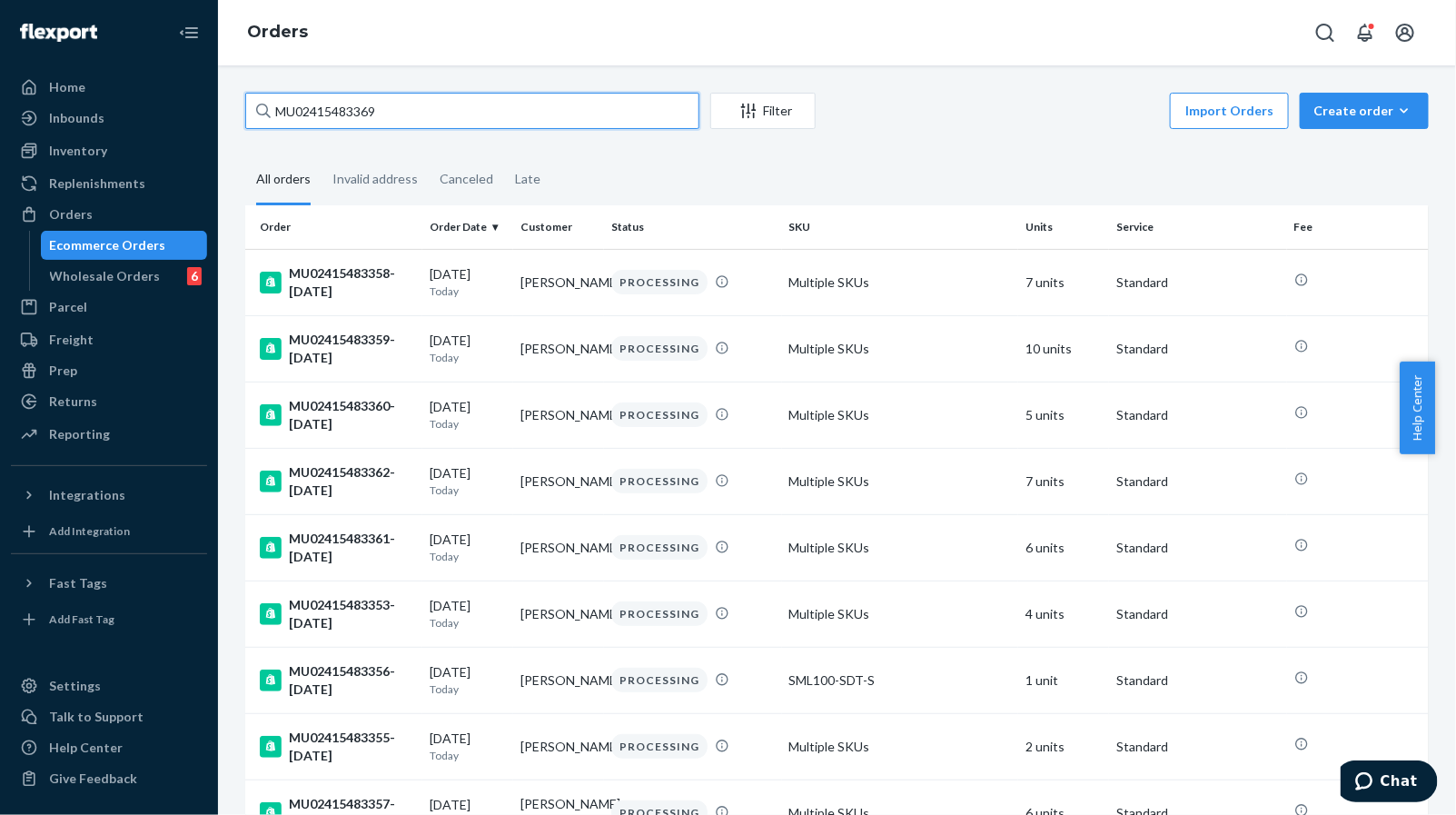
click at [533, 105] on input "MU02415483369" at bounding box center [473, 111] width 454 height 37
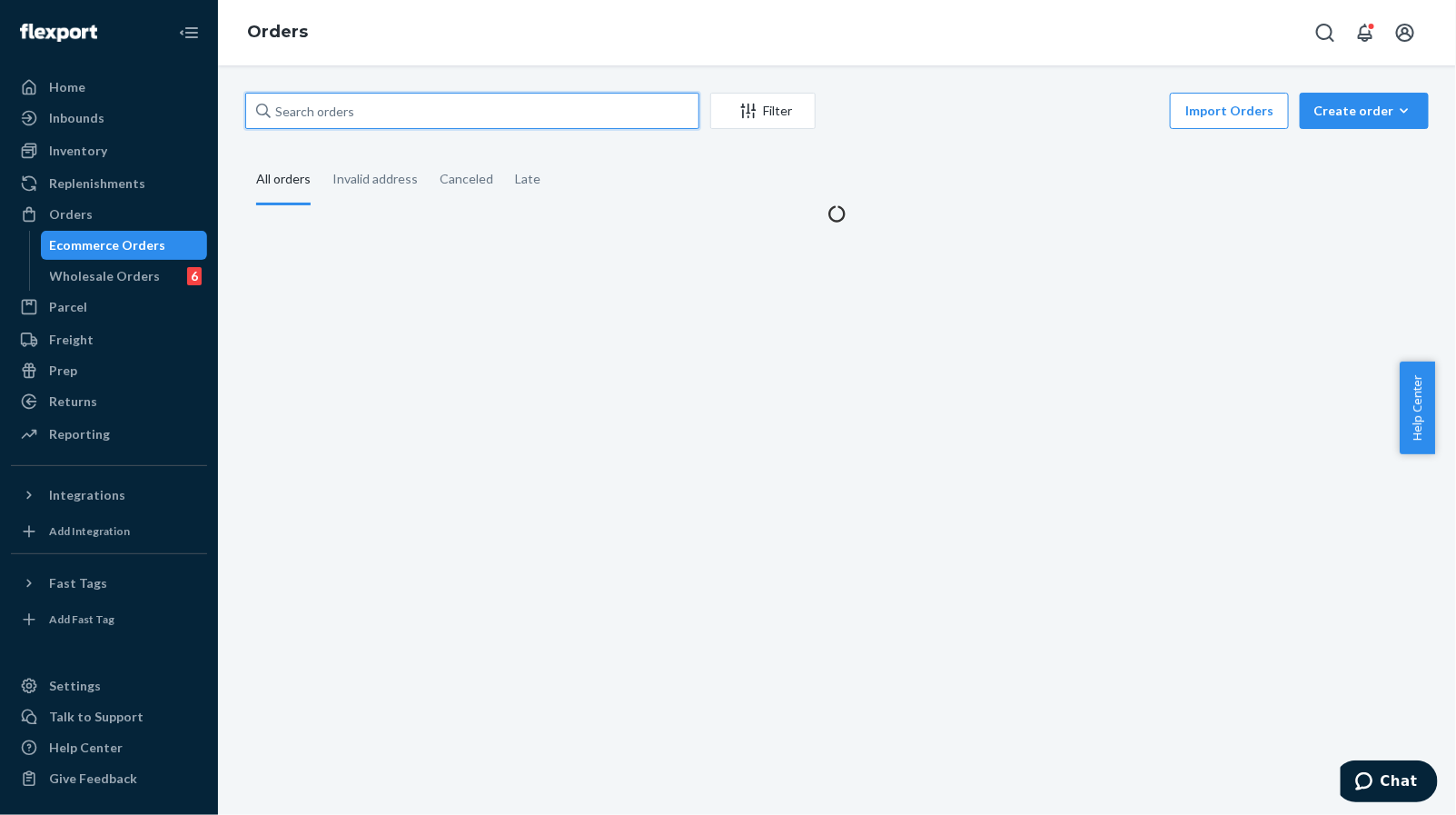
paste input "MU02415483369"
type input "MU02415483369"
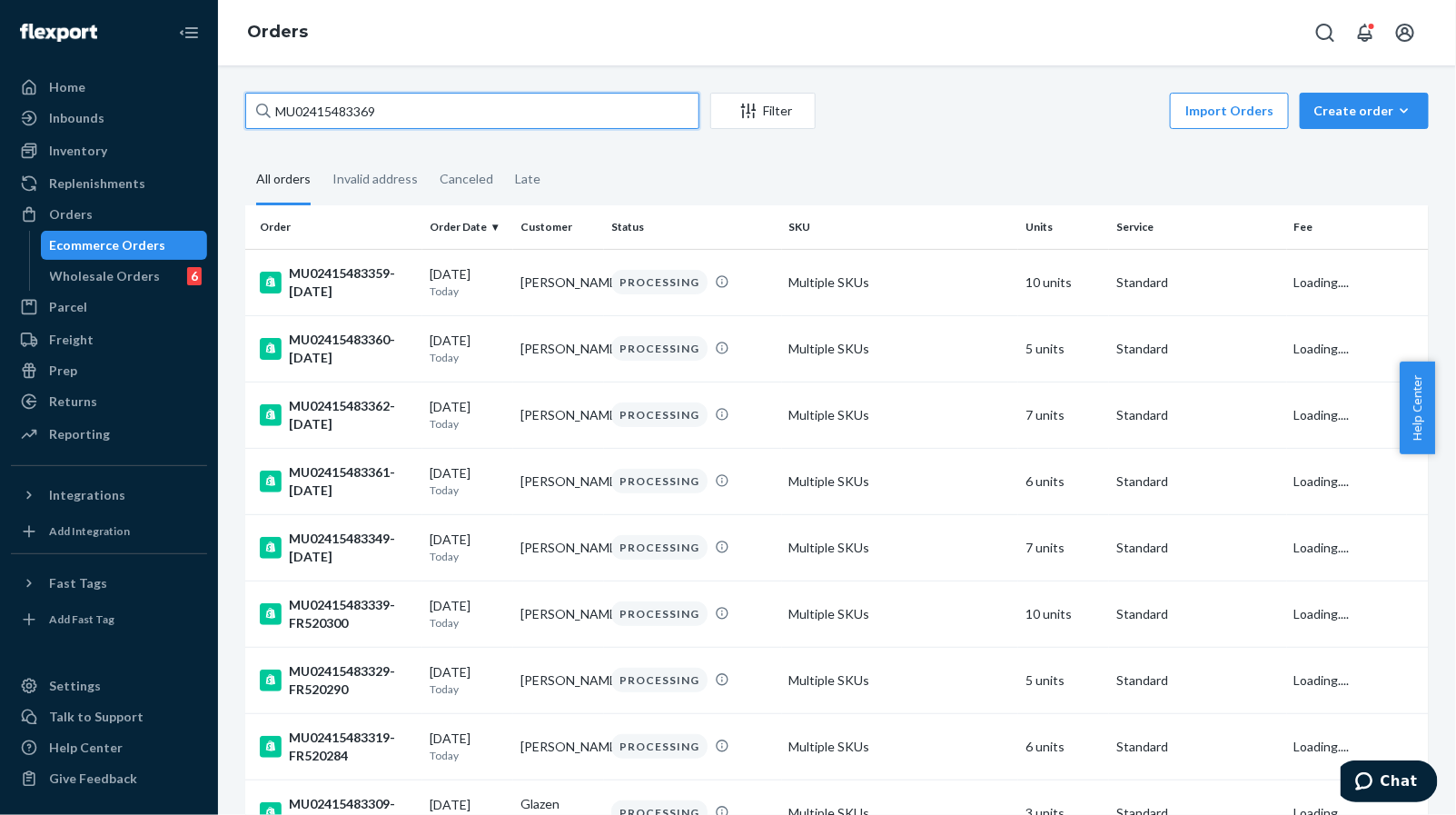
click at [524, 94] on input "MU02415483369" at bounding box center [473, 111] width 454 height 37
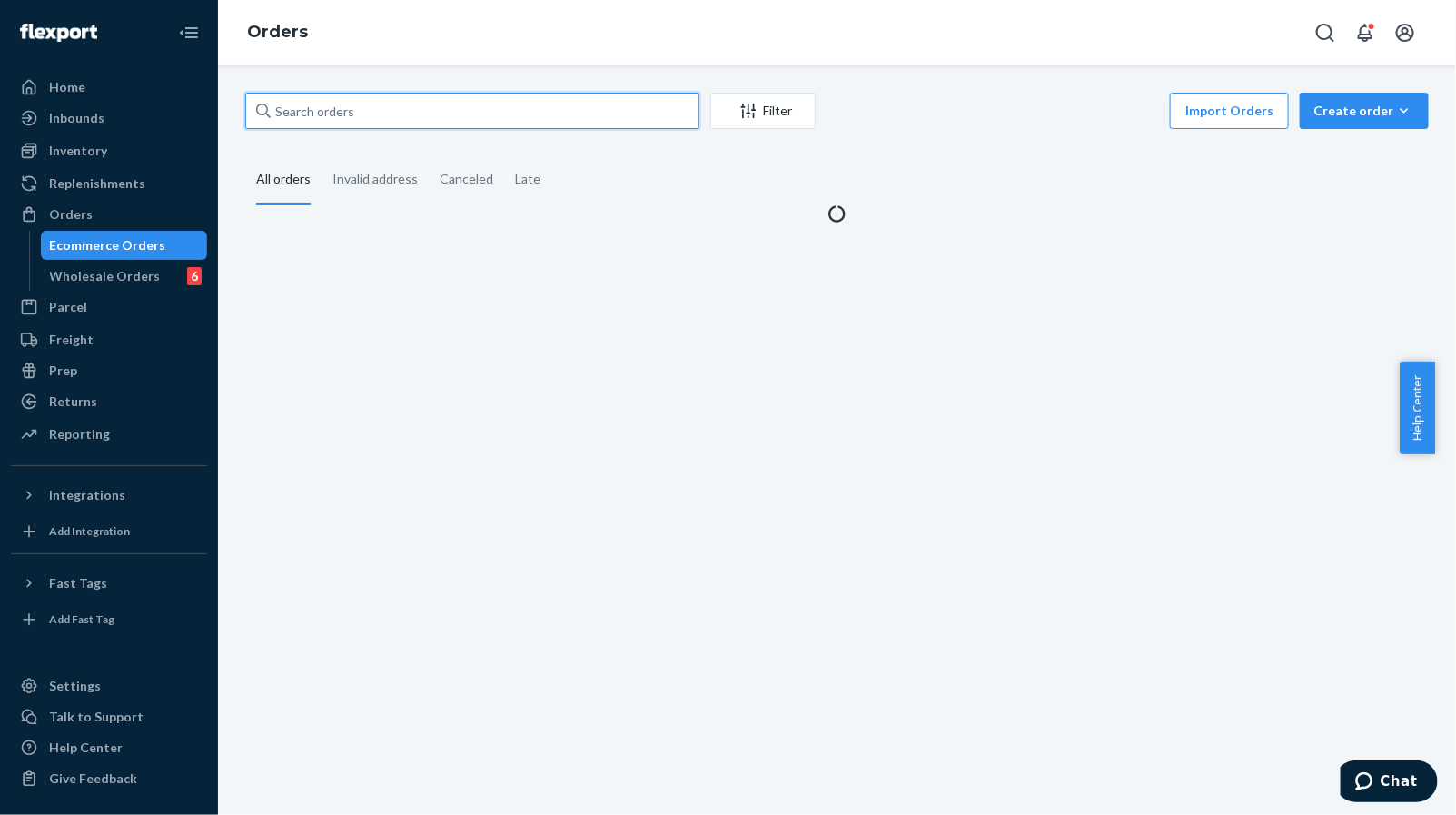
paste input "MU02415483369"
type input "MU02415483369"
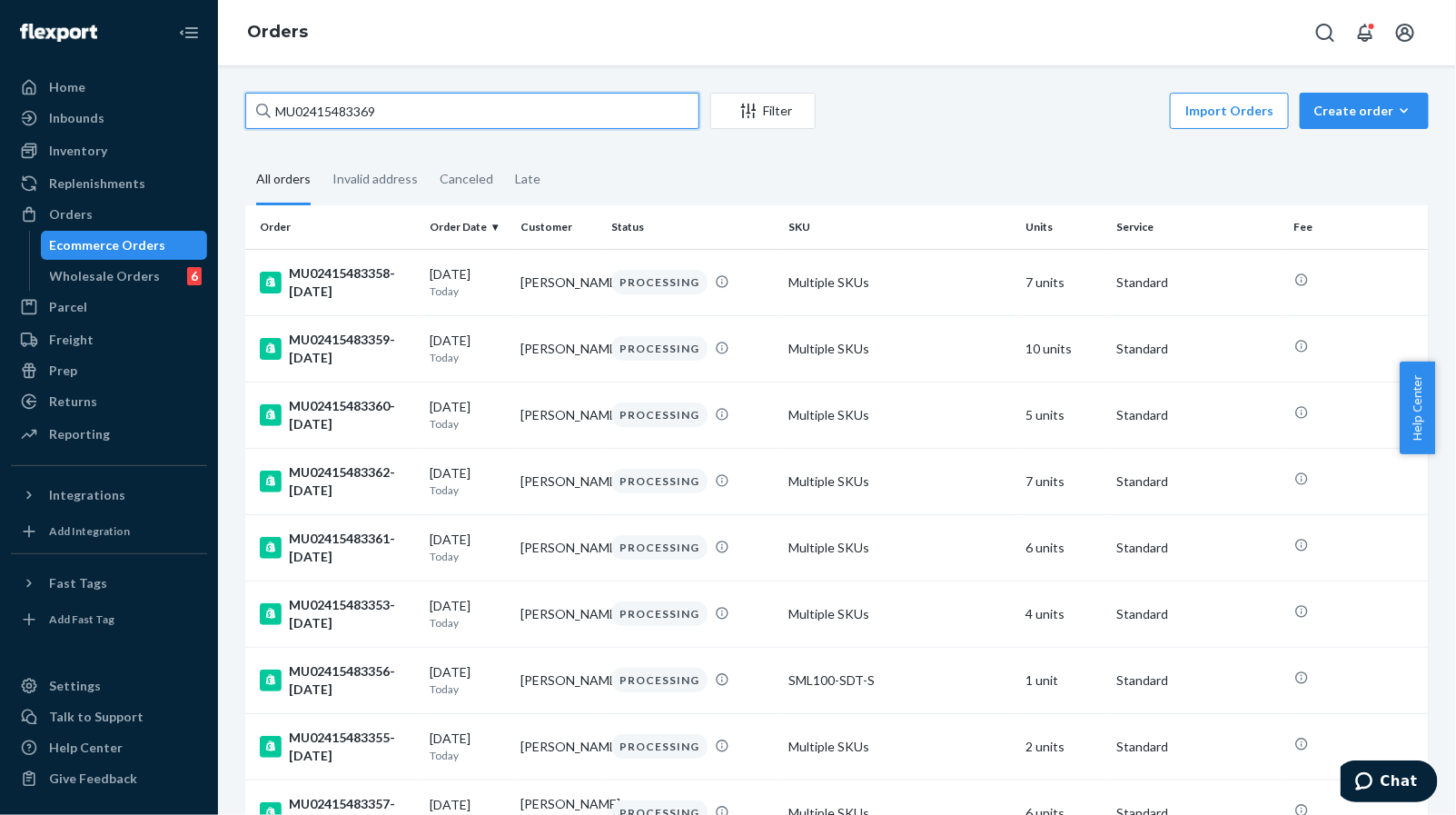
click at [534, 115] on input "MU02415483369" at bounding box center [473, 111] width 454 height 37
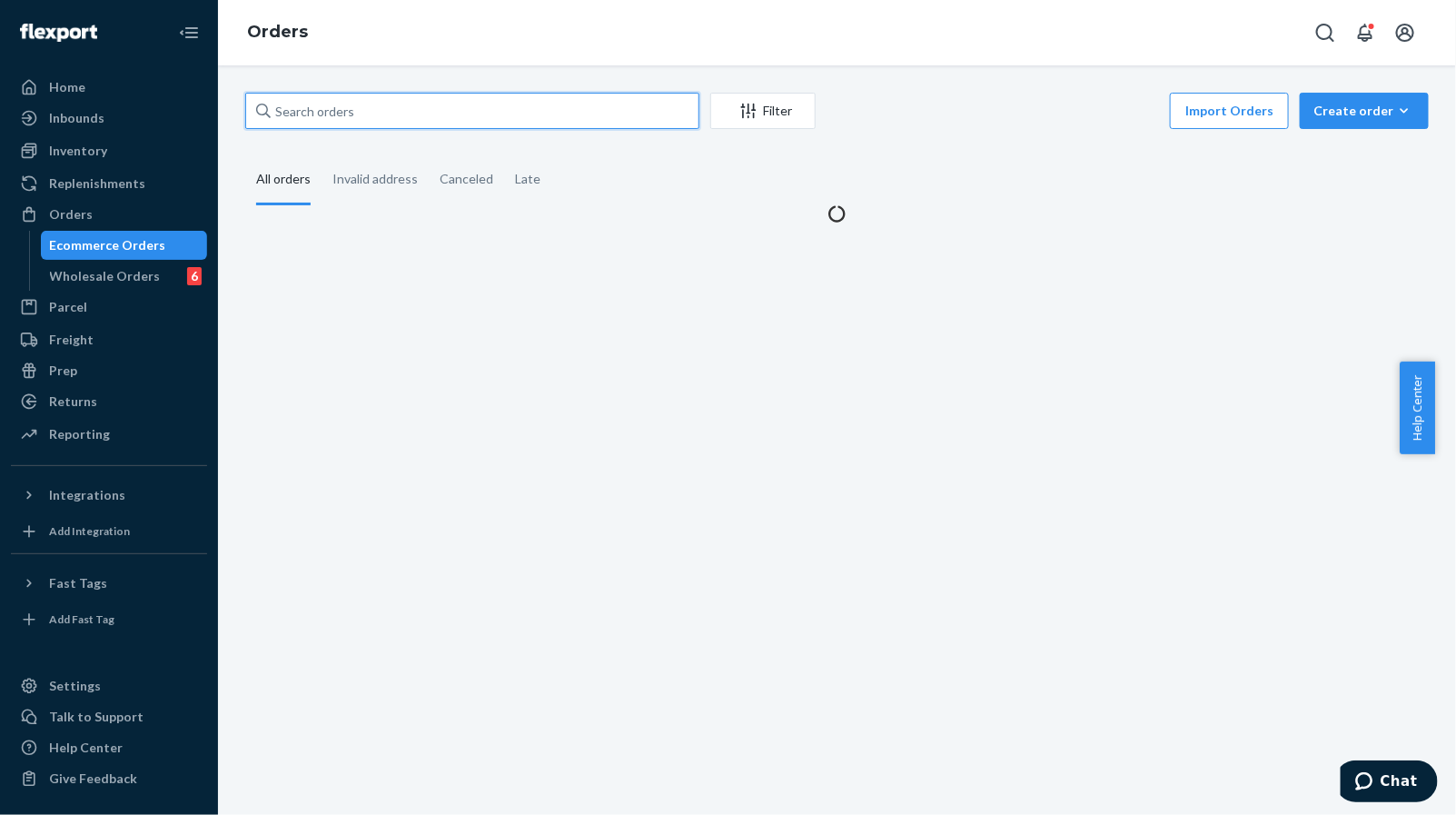
paste input "MU02415483369"
type input "MU02415483369"
paste input "MU02415483369"
type input "MU02415483369"
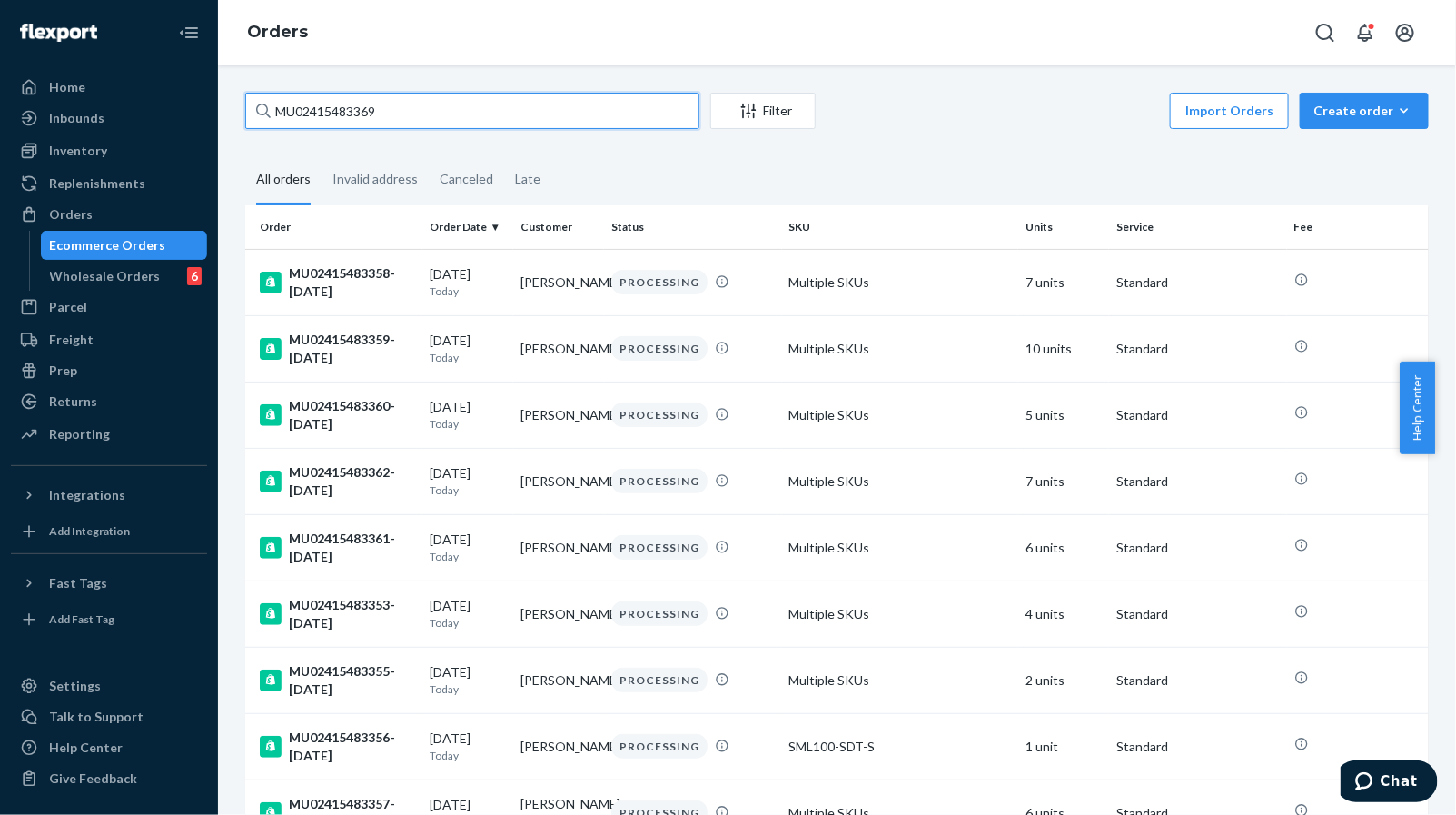
click at [490, 122] on input "MU02415483369" at bounding box center [473, 111] width 454 height 37
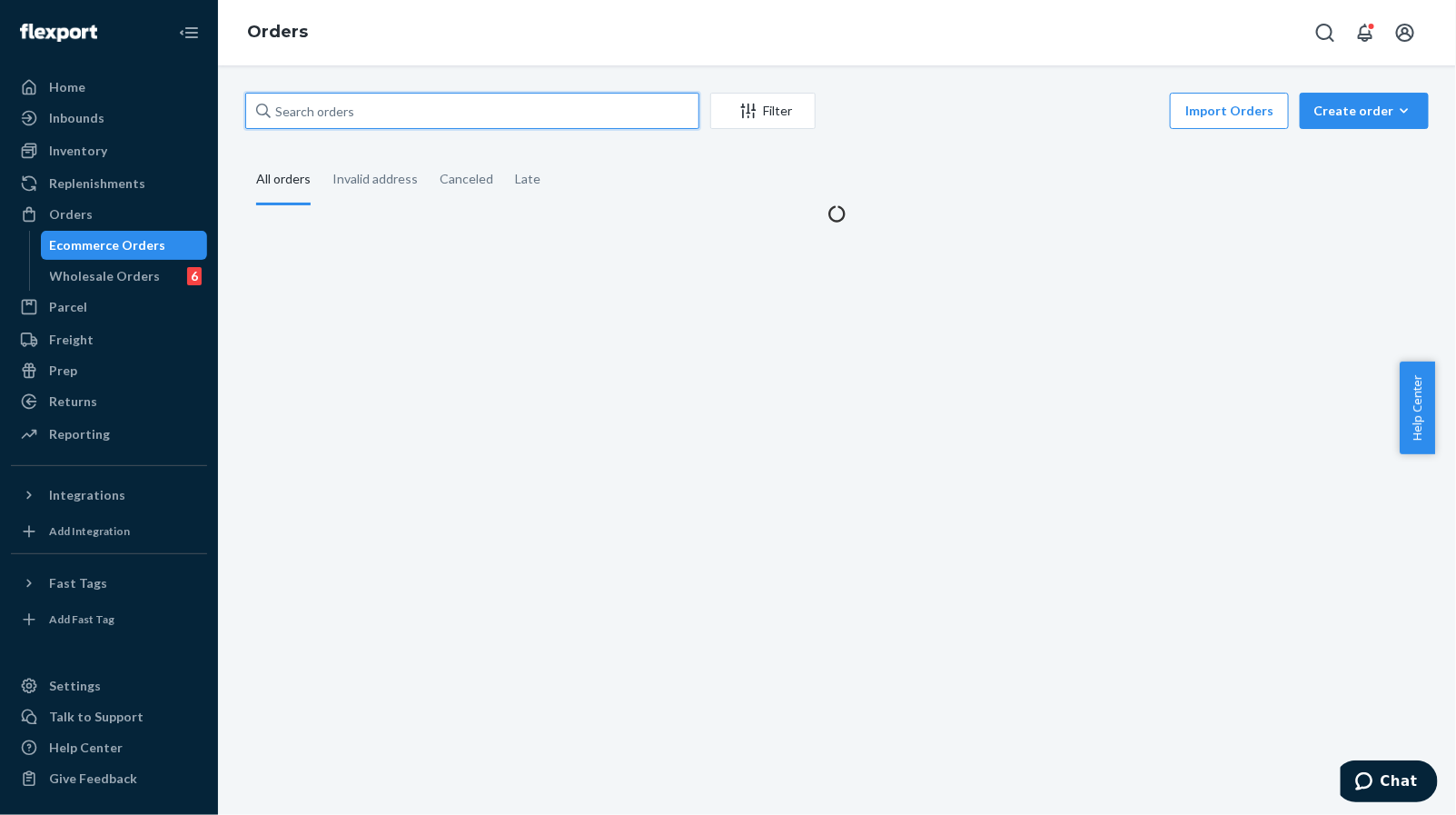
paste input "MU02415483369"
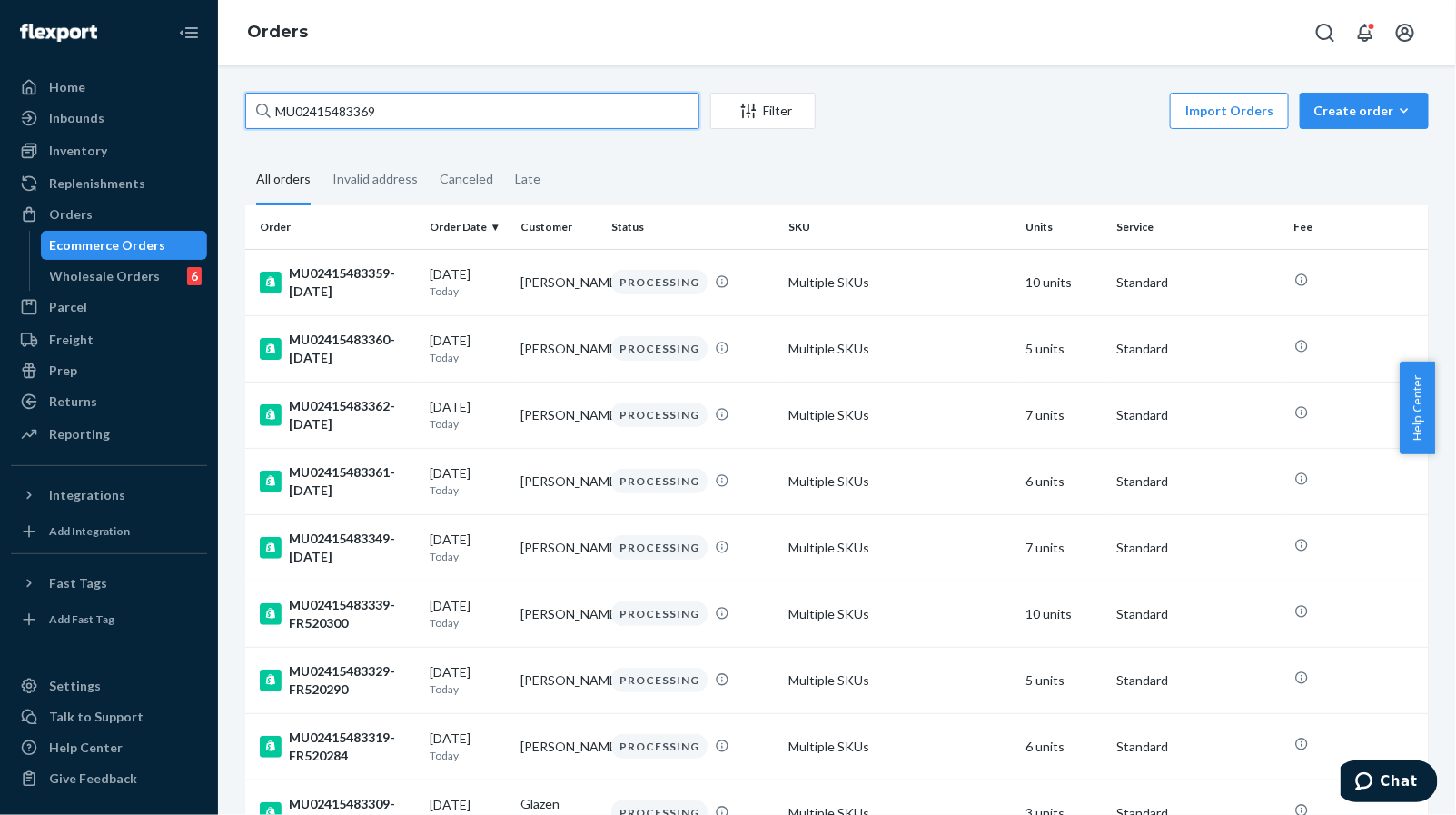
click at [499, 123] on input "MU02415483369" at bounding box center [473, 111] width 454 height 37
paste input "2943"
type input "MU02415482943"
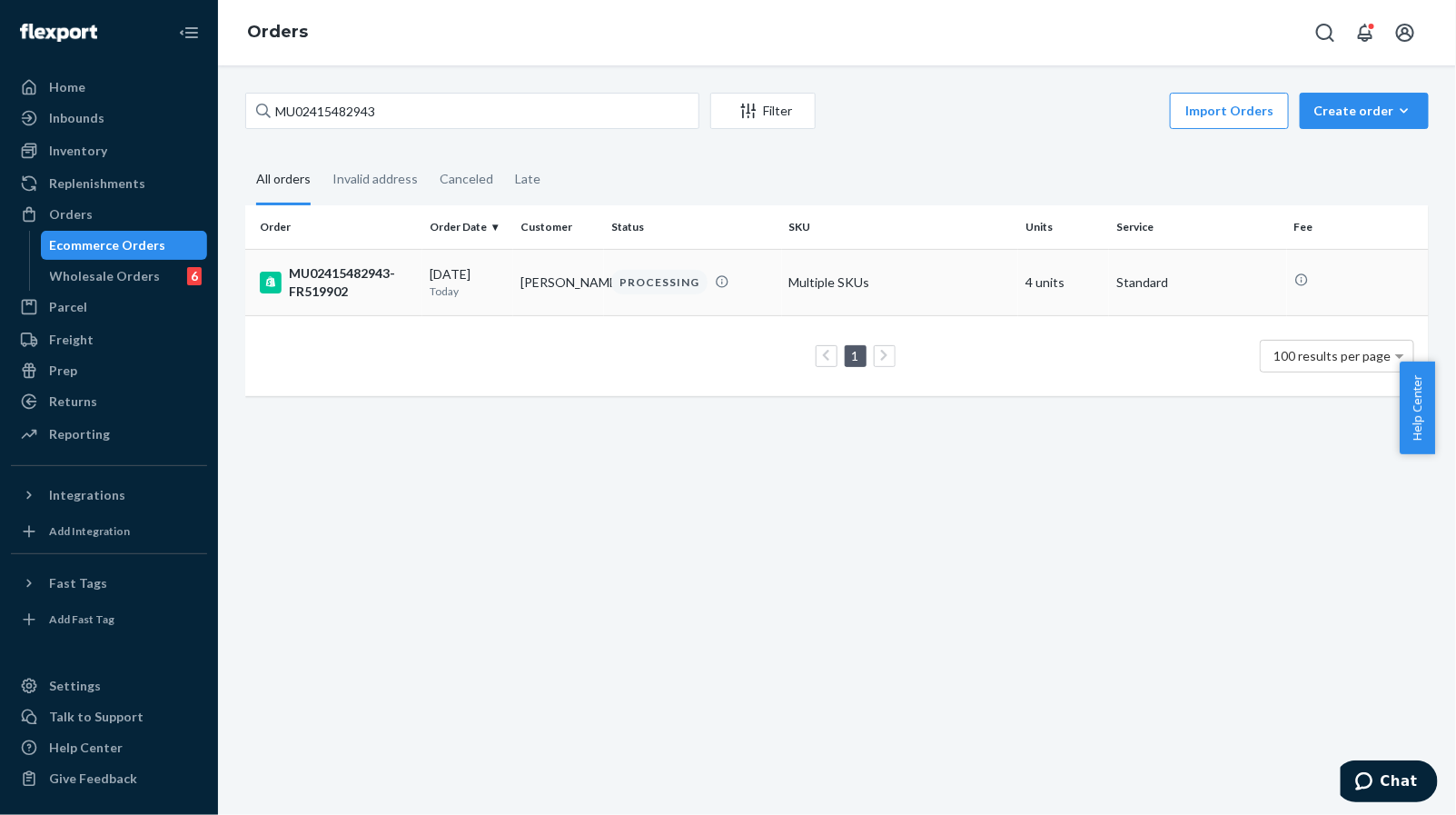
click at [619, 279] on div "PROCESSING" at bounding box center [660, 281] width 97 height 25
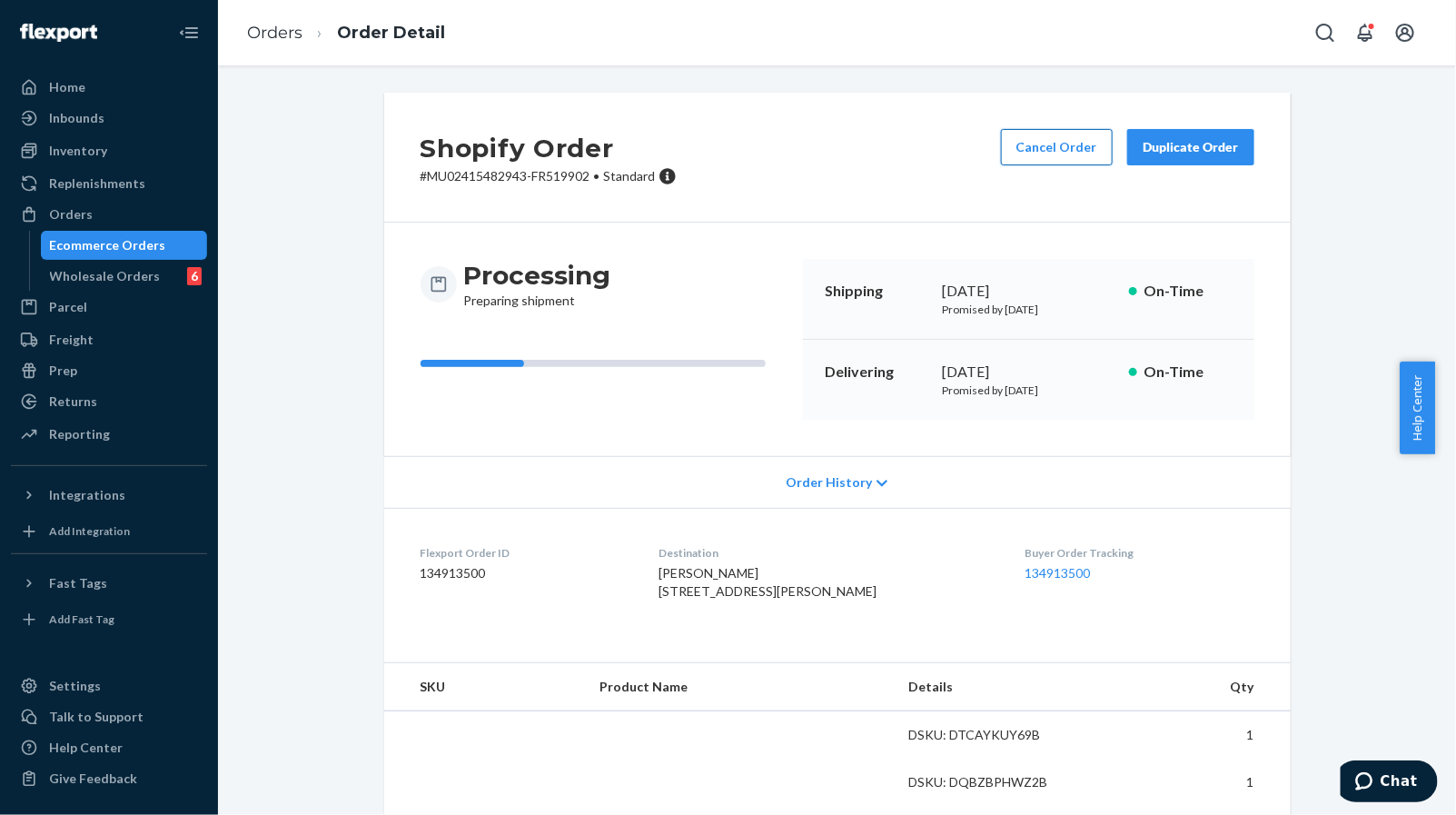
click at [1025, 134] on button "Cancel Order" at bounding box center [1056, 147] width 111 height 37
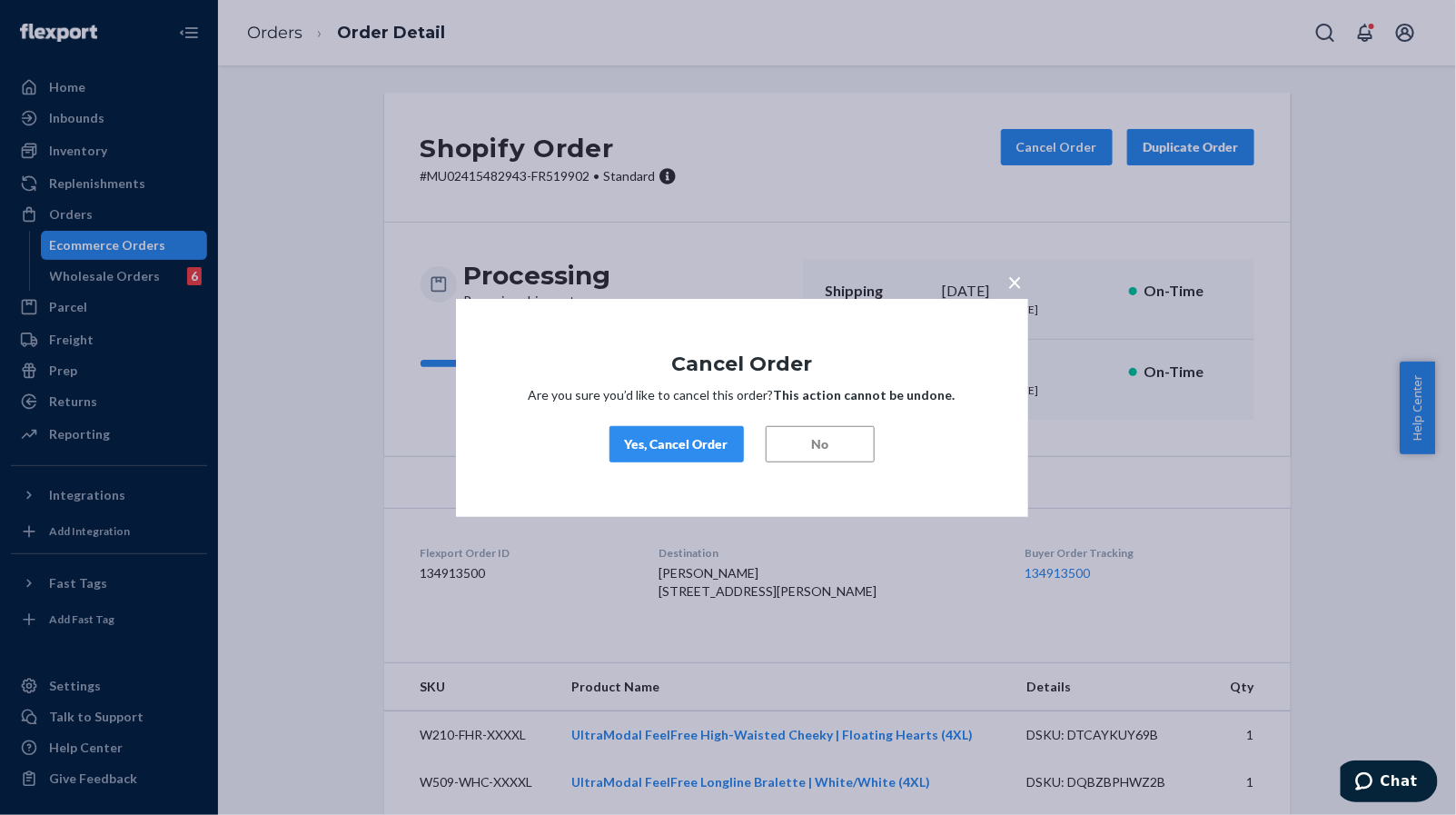
click at [693, 442] on div "Yes, Cancel Order" at bounding box center [676, 444] width 104 height 18
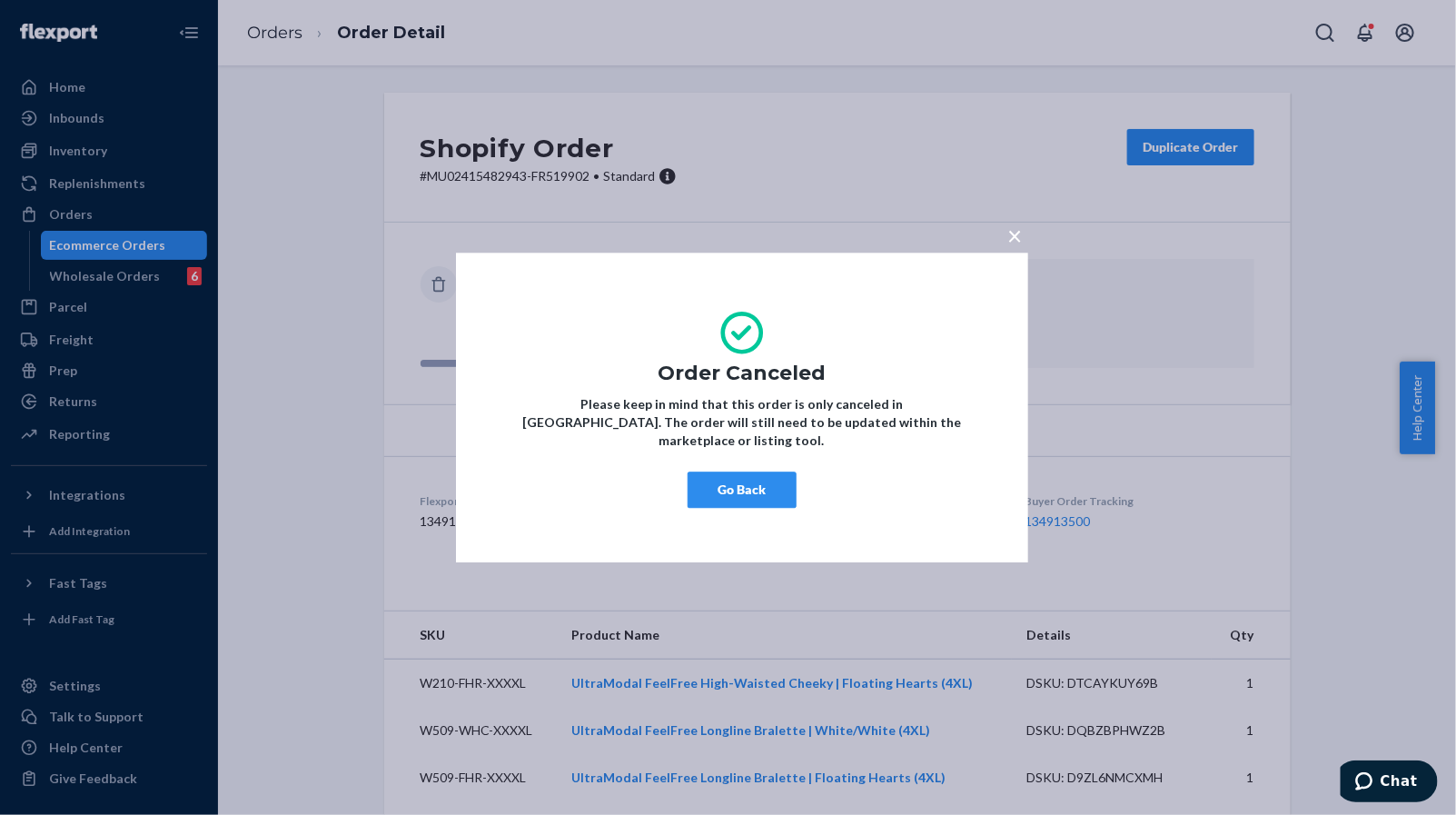
drag, startPoint x: 712, startPoint y: 487, endPoint x: 853, endPoint y: 491, distance: 141.1
click at [712, 487] on button "Go Back" at bounding box center [742, 489] width 109 height 37
